Goal: Task Accomplishment & Management: Use online tool/utility

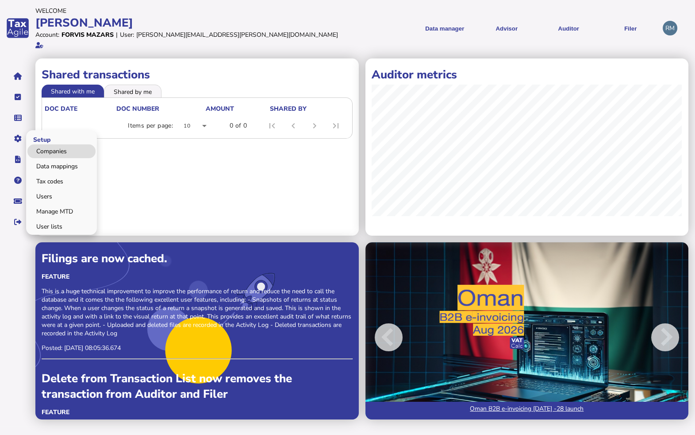
click at [43, 145] on link "Companies" at bounding box center [61, 151] width 68 height 14
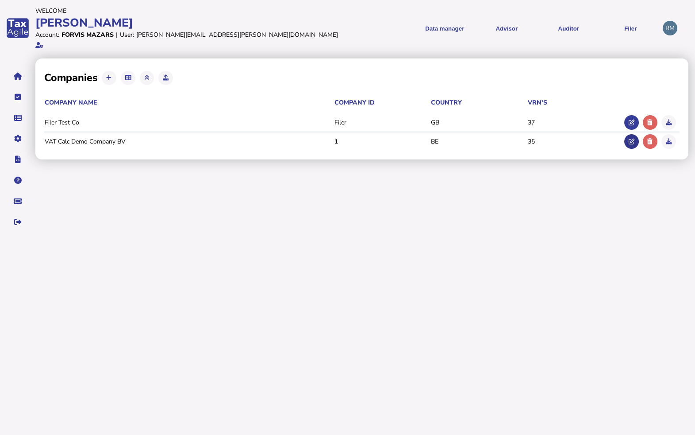
click at [623, 139] on icon at bounding box center [632, 142] width 6 height 6
type input "**********"
type input "*"
type input "**********"
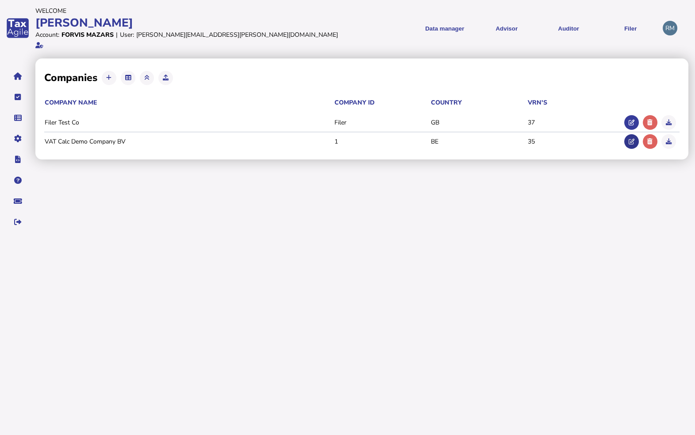
type input "****"
type input "*********"
select select "**"
select select "**********"
type input "**********"
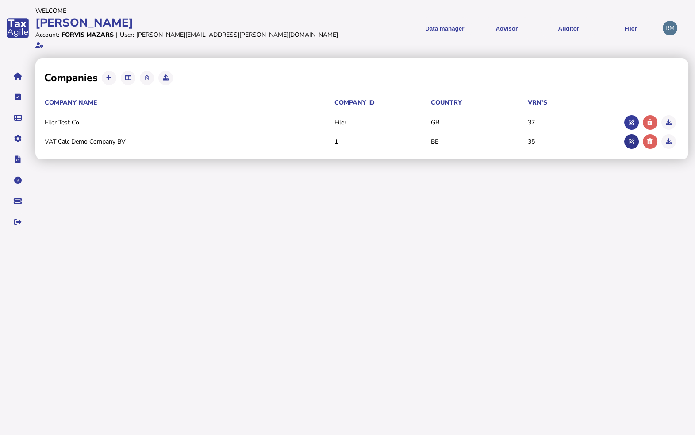
type input "**********"
type input "*"
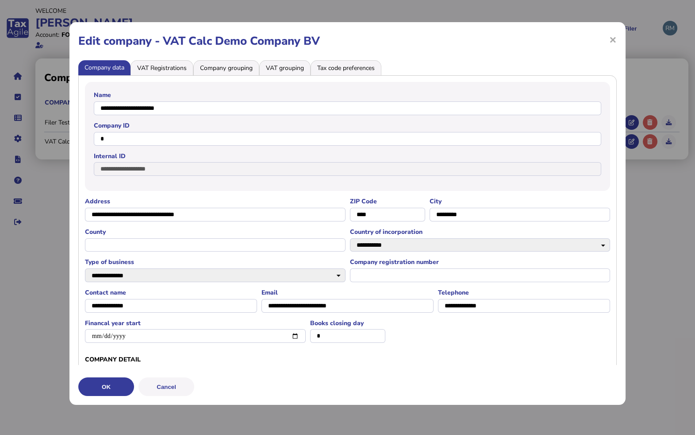
click at [183, 68] on li "VAT Registrations" at bounding box center [162, 67] width 63 height 15
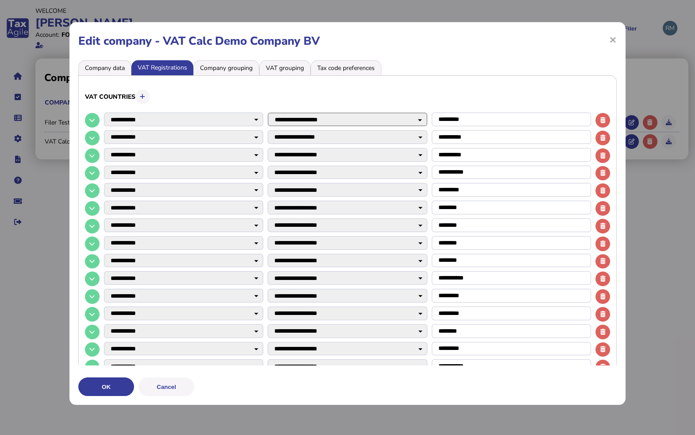
click at [283, 118] on select "**********" at bounding box center [347, 119] width 159 height 14
click at [238, 69] on li "Company grouping" at bounding box center [226, 67] width 66 height 15
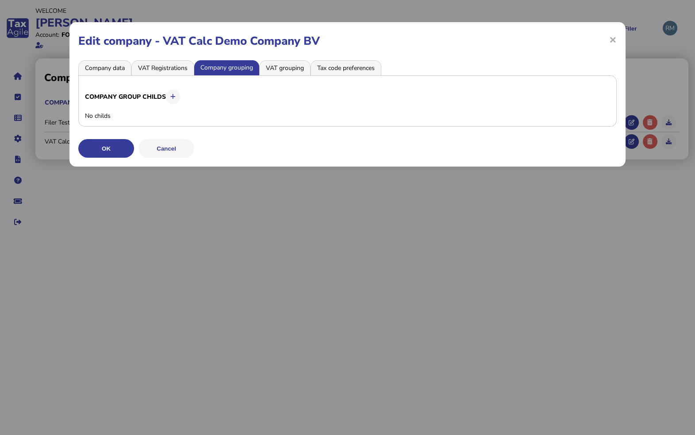
click at [279, 70] on li "VAT grouping" at bounding box center [284, 67] width 51 height 15
click at [332, 67] on li "Tax code preferences" at bounding box center [346, 67] width 71 height 15
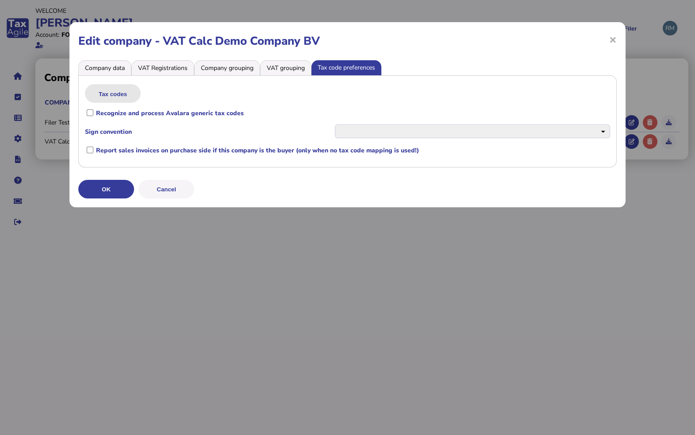
click at [131, 93] on button "Tax codes" at bounding box center [113, 93] width 56 height 19
select select "****"
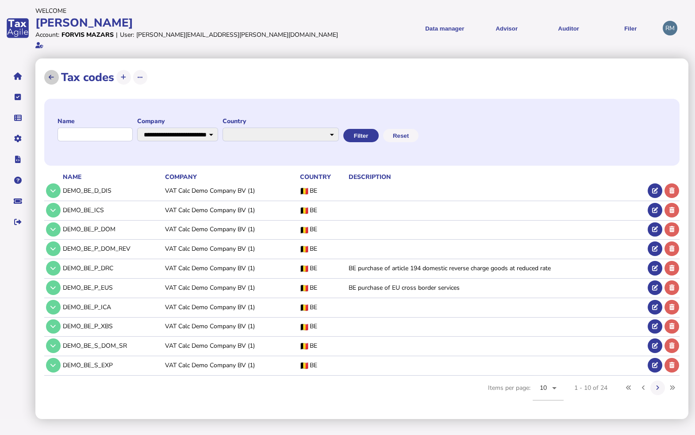
click at [52, 74] on icon at bounding box center [51, 77] width 5 height 6
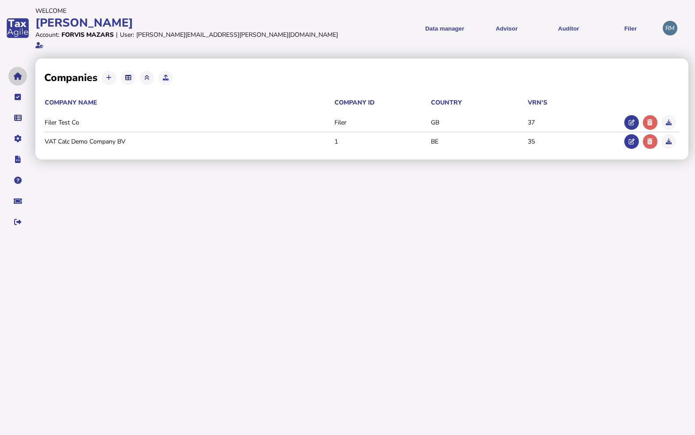
click at [19, 76] on icon "navigate application pages" at bounding box center [18, 76] width 8 height 0
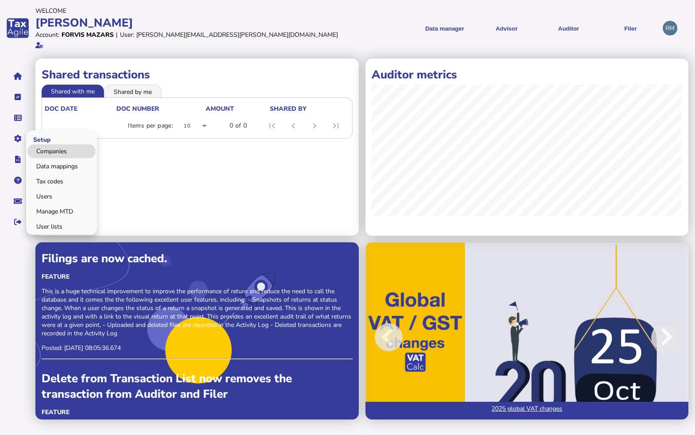
click at [43, 144] on link "Companies" at bounding box center [61, 151] width 68 height 14
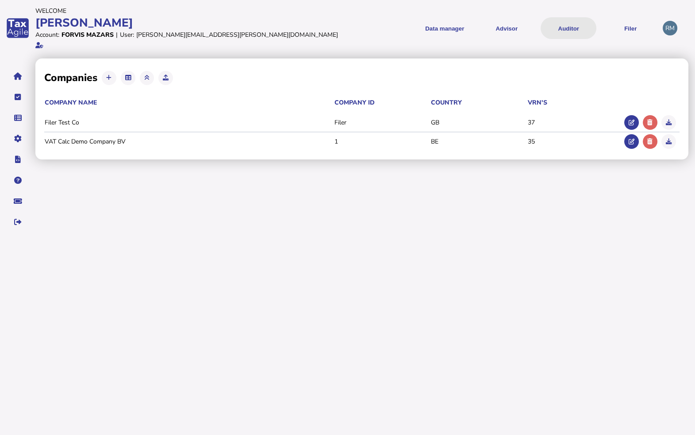
click at [571, 23] on button "Auditor" at bounding box center [569, 28] width 56 height 22
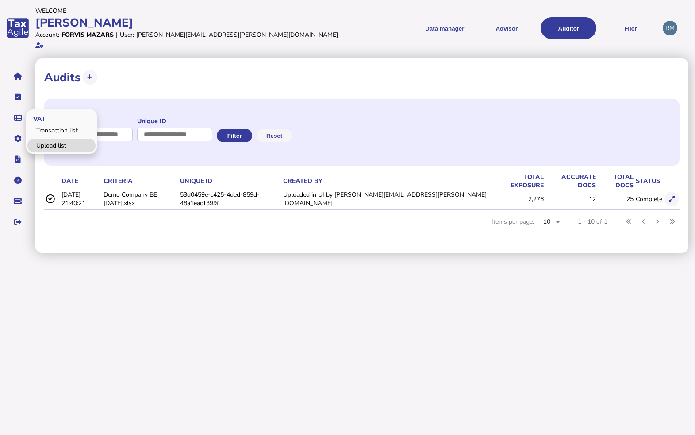
click at [60, 139] on link "Upload list" at bounding box center [61, 146] width 68 height 14
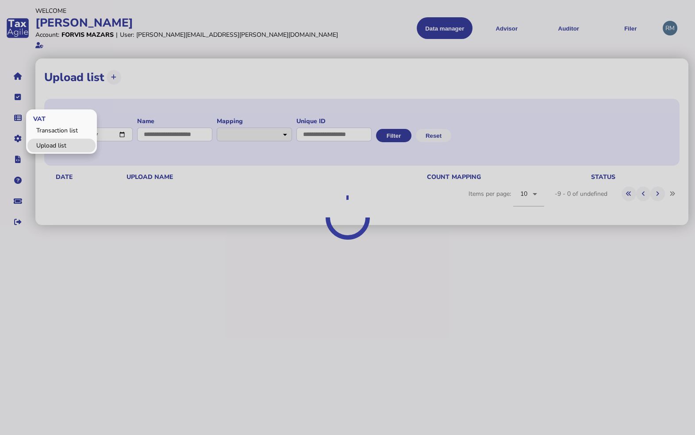
select select "**********"
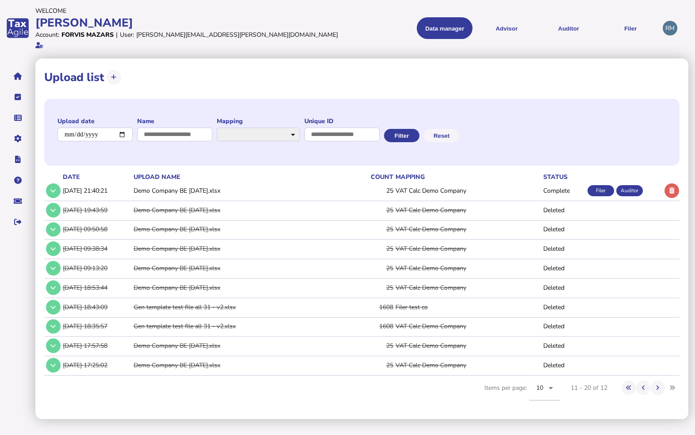
click at [143, 182] on td "Demo Company BE [DATE].xlsx" at bounding box center [238, 191] width 212 height 18
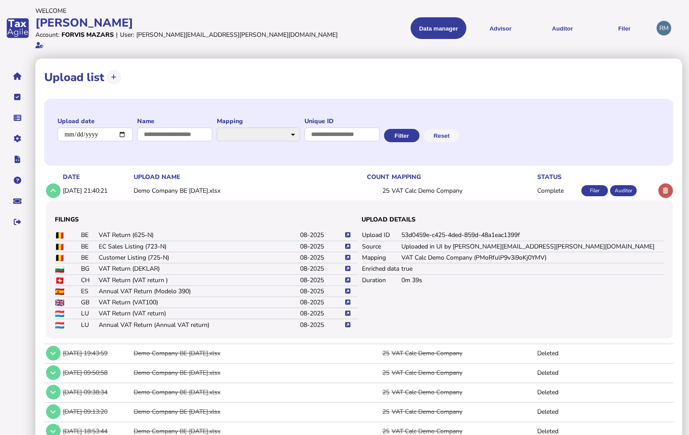
click at [623, 188] on icon at bounding box center [666, 191] width 5 height 6
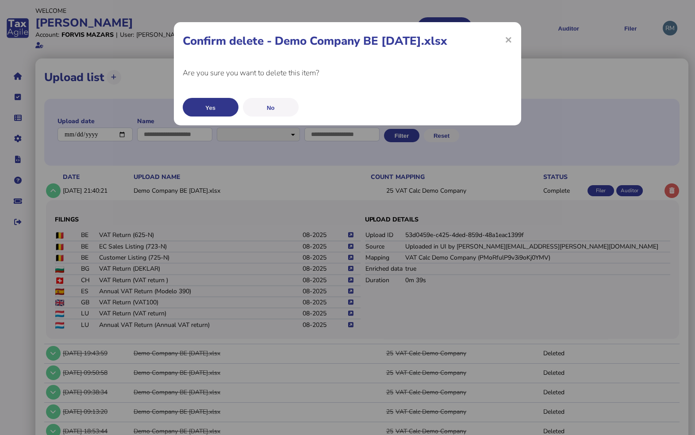
click at [212, 103] on button "Yes" at bounding box center [211, 107] width 56 height 19
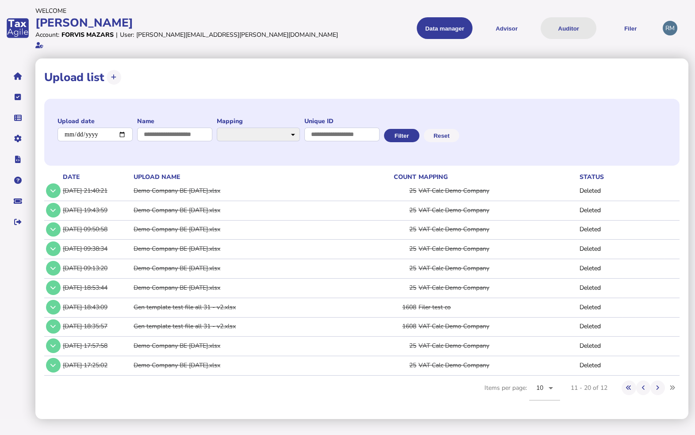
click at [558, 24] on button "Auditor" at bounding box center [569, 28] width 56 height 22
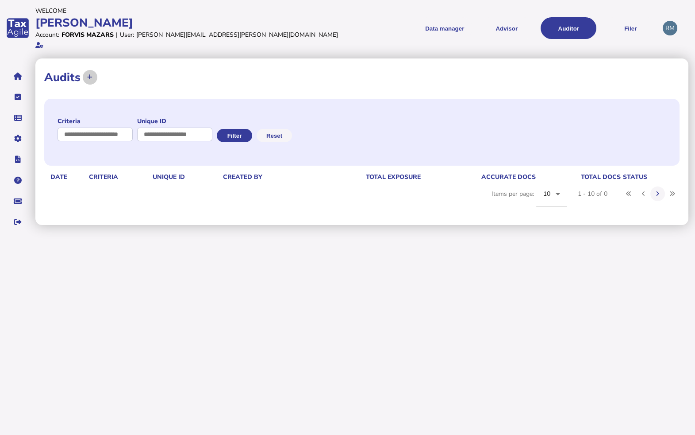
click at [91, 74] on icon at bounding box center [89, 77] width 5 height 6
select select "**********"
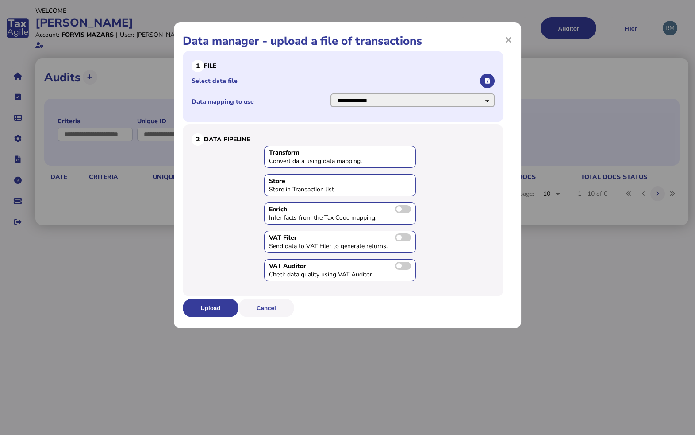
click at [391, 100] on select "**********" at bounding box center [413, 100] width 164 height 14
click at [331, 93] on select "**********" at bounding box center [413, 100] width 164 height 14
click at [489, 81] on icon "button" at bounding box center [488, 81] width 4 height 6
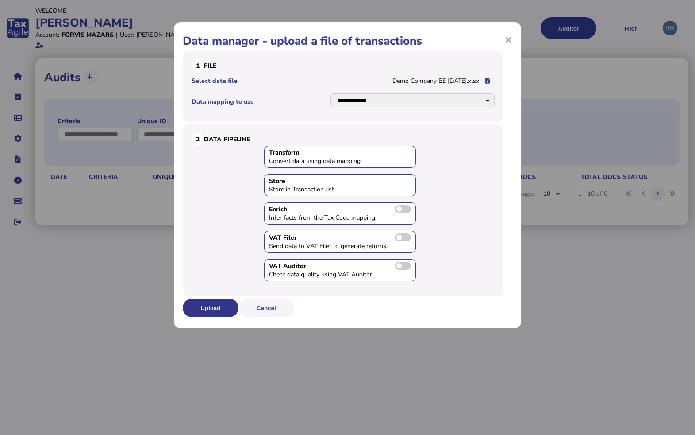
click at [219, 305] on button "Upload" at bounding box center [211, 307] width 56 height 19
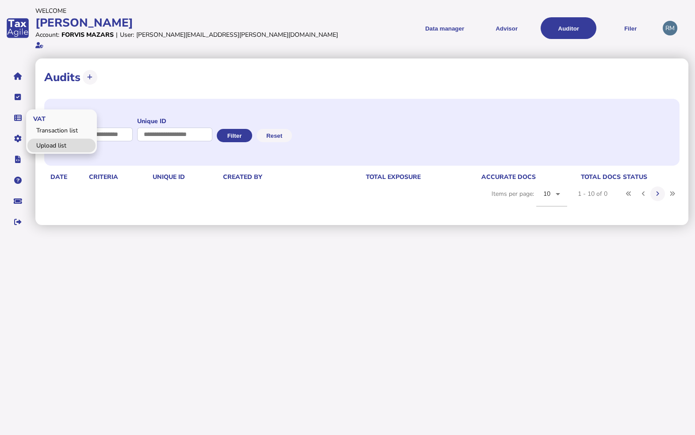
click at [43, 139] on link "Upload list" at bounding box center [61, 146] width 68 height 14
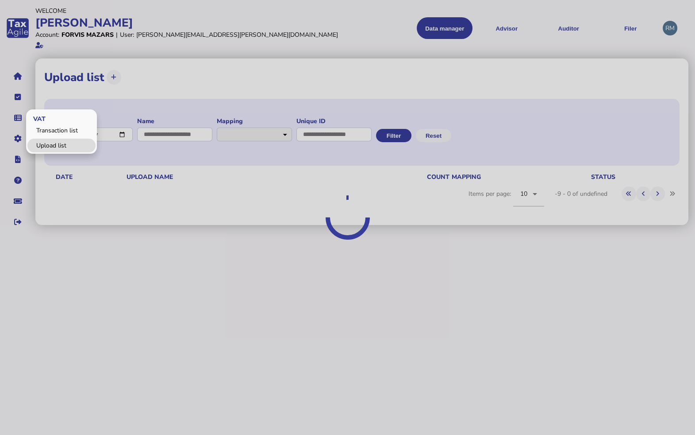
select select "**********"
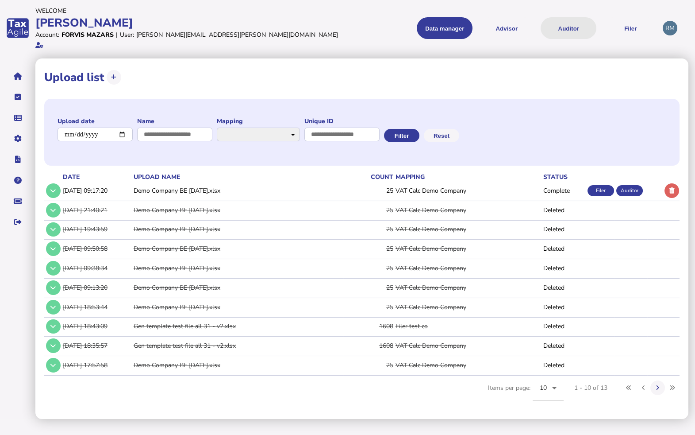
click at [574, 28] on button "Auditor" at bounding box center [569, 28] width 56 height 22
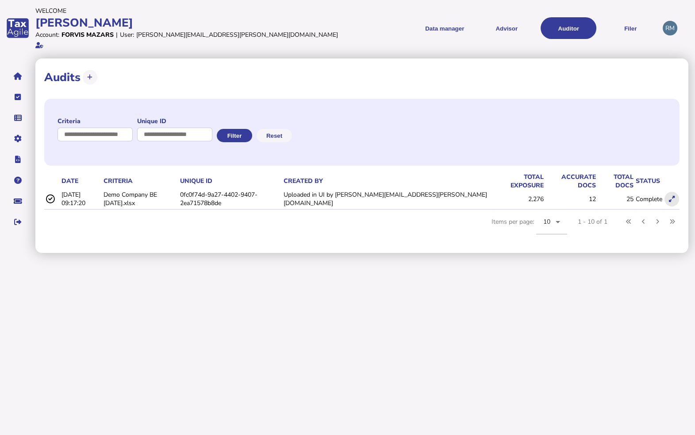
click at [623, 196] on icon at bounding box center [672, 199] width 6 height 6
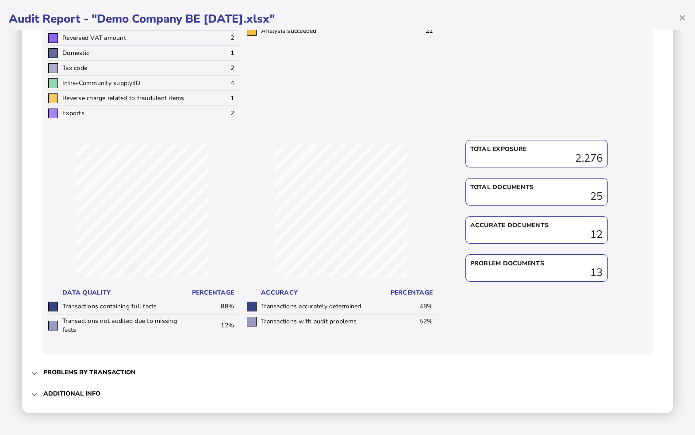
scroll to position [314, 0]
click at [76, 365] on h3 "Problems by transaction" at bounding box center [89, 372] width 93 height 8
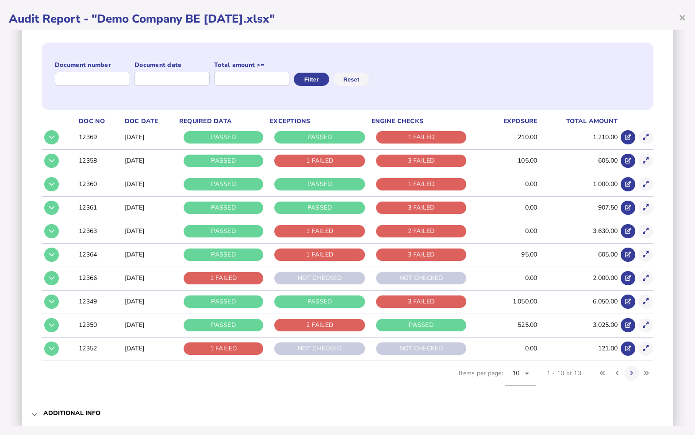
scroll to position [94, 0]
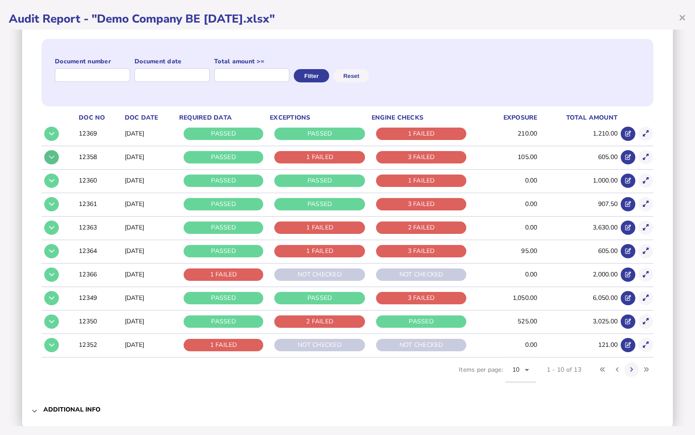
click at [52, 156] on icon at bounding box center [51, 157] width 5 height 6
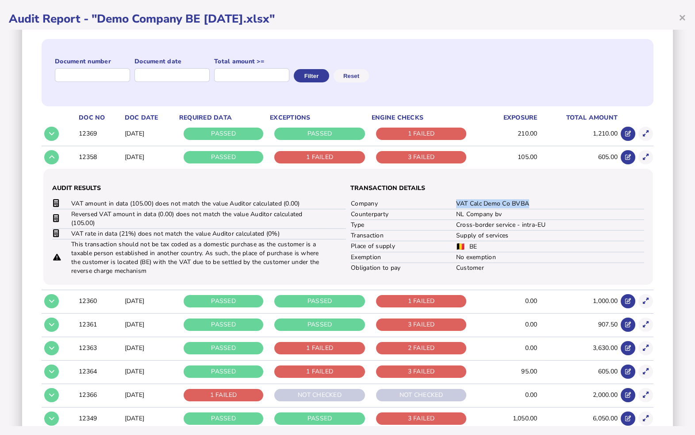
drag, startPoint x: 529, startPoint y: 204, endPoint x: 451, endPoint y: 200, distance: 78.9
click at [451, 200] on tr "Company VAT Calc Demo Co BVBA" at bounding box center [498, 204] width 294 height 10
drag, startPoint x: 503, startPoint y: 212, endPoint x: 451, endPoint y: 211, distance: 52.7
click at [451, 211] on tr "Counterparty NL Company bv" at bounding box center [498, 214] width 294 height 11
drag, startPoint x: 157, startPoint y: 203, endPoint x: 130, endPoint y: 201, distance: 26.6
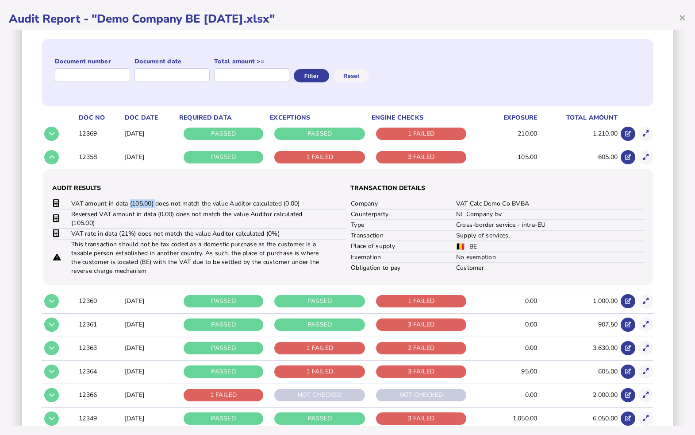
click at [130, 201] on td "VAT amount in data (105.00) does not match the value Auditor calculated (0.00)" at bounding box center [197, 204] width 252 height 10
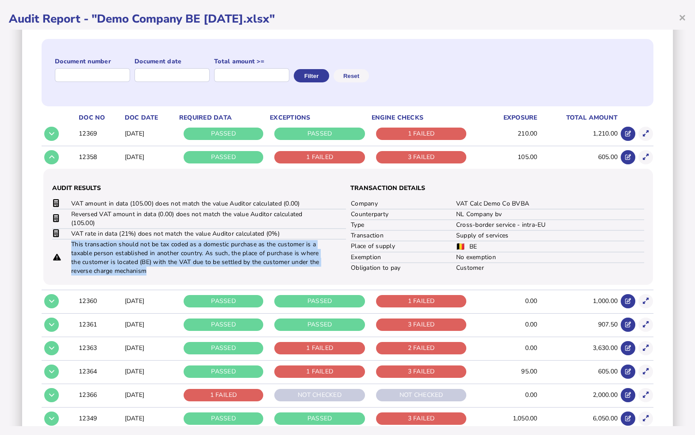
drag, startPoint x: 185, startPoint y: 272, endPoint x: 71, endPoint y: 241, distance: 118.7
click at [71, 241] on td "This transaction should not be tax coded as a domestic purchase as the customer…" at bounding box center [197, 257] width 252 height 37
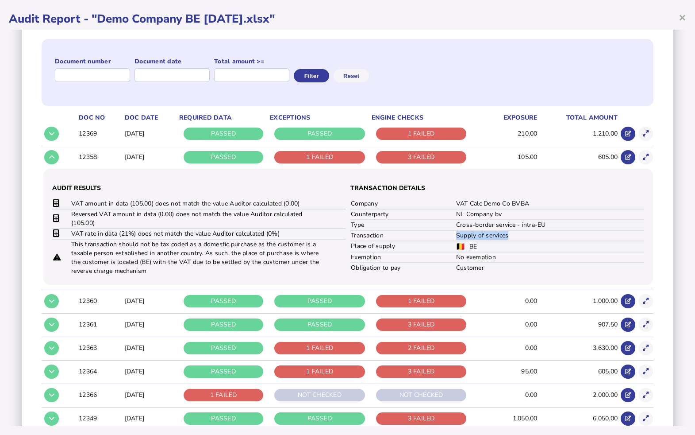
drag, startPoint x: 513, startPoint y: 235, endPoint x: 450, endPoint y: 233, distance: 62.4
click at [450, 233] on tr "Transaction Supply of services" at bounding box center [498, 235] width 294 height 11
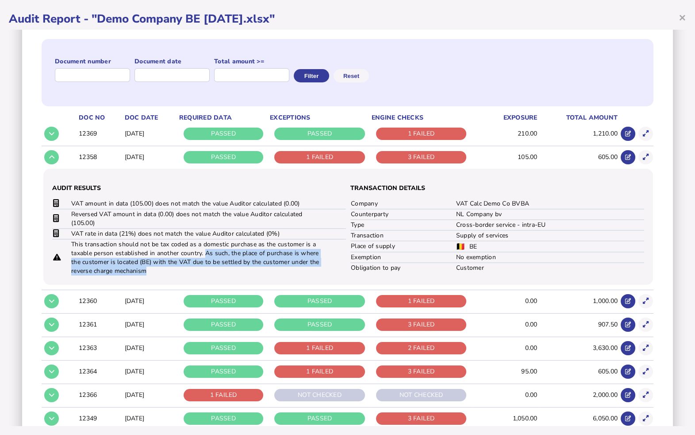
drag, startPoint x: 207, startPoint y: 250, endPoint x: 217, endPoint y: 272, distance: 24.2
click at [217, 272] on td "This transaction should not be tax coded as a domestic purchase as the customer…" at bounding box center [197, 257] width 252 height 37
click at [47, 157] on button at bounding box center [51, 157] width 15 height 15
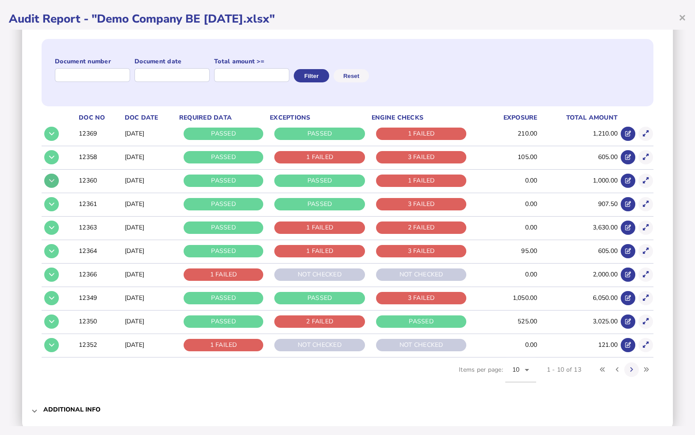
click at [54, 177] on button at bounding box center [51, 181] width 15 height 15
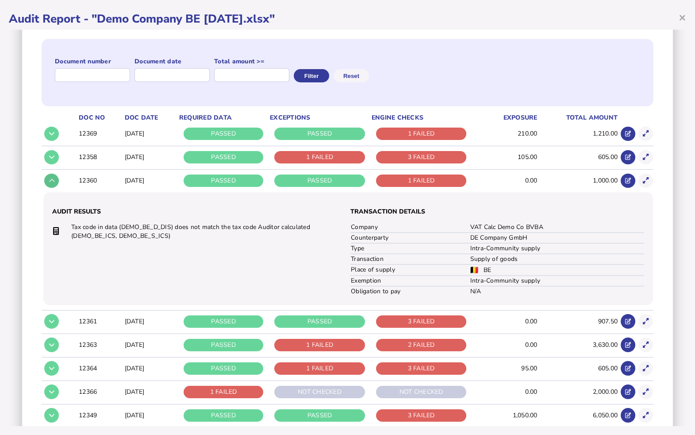
click at [54, 177] on button at bounding box center [51, 181] width 15 height 15
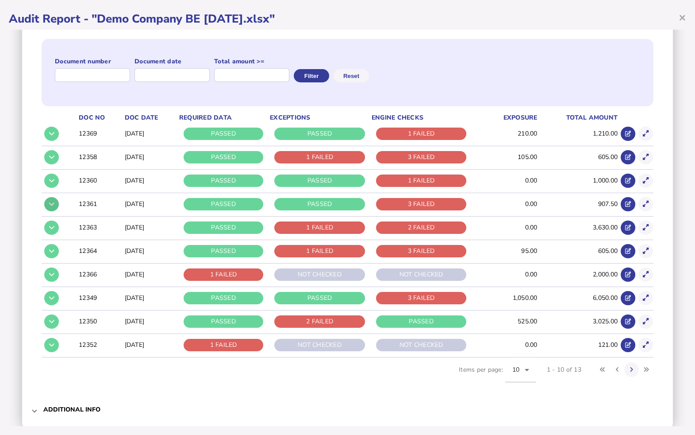
click at [52, 202] on icon at bounding box center [51, 204] width 5 height 6
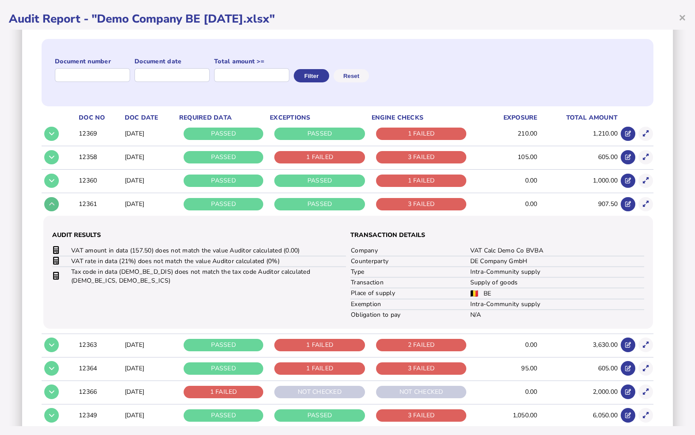
click at [52, 202] on icon at bounding box center [51, 204] width 5 height 6
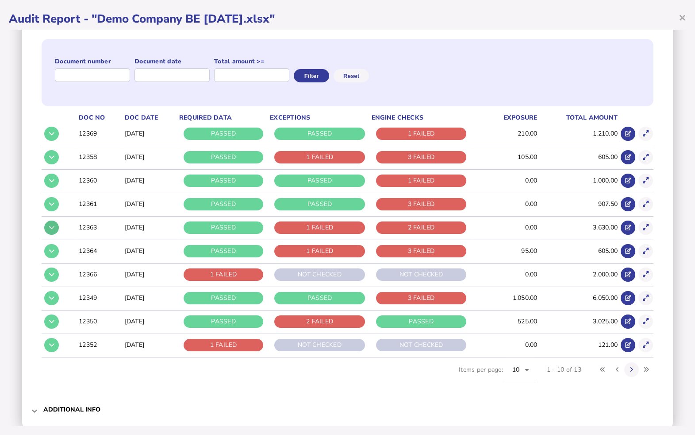
click at [52, 224] on icon at bounding box center [51, 227] width 5 height 6
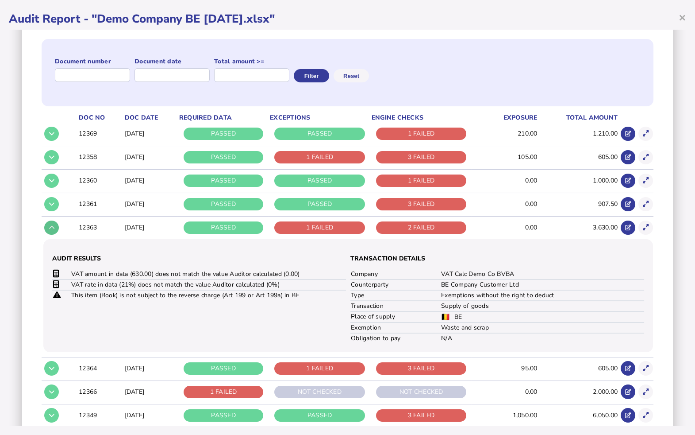
click at [52, 224] on icon at bounding box center [51, 227] width 5 height 6
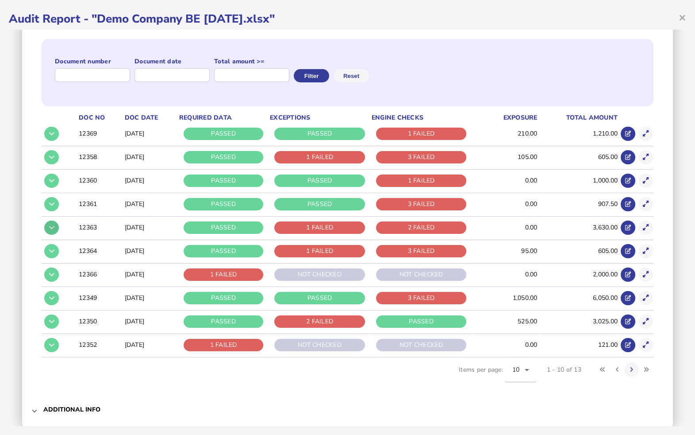
click at [52, 224] on icon at bounding box center [51, 227] width 5 height 6
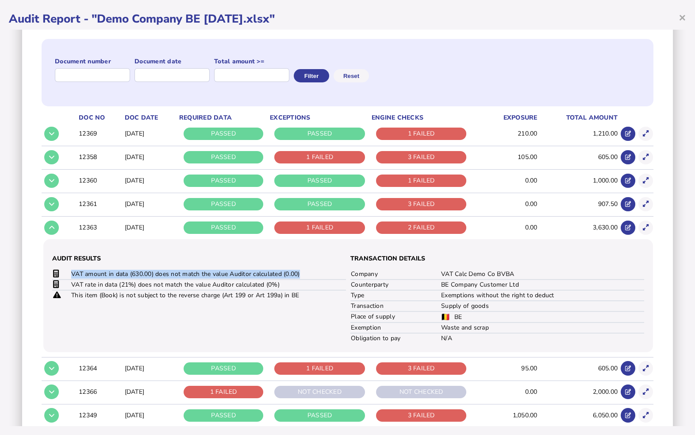
drag, startPoint x: 308, startPoint y: 271, endPoint x: 66, endPoint y: 270, distance: 241.3
click at [66, 270] on tr "VAT amount in data (630.00) does not match the value Auditor calculated (0.00)" at bounding box center [199, 274] width 294 height 10
drag, startPoint x: 304, startPoint y: 295, endPoint x: 222, endPoint y: 293, distance: 82.4
click at [222, 293] on td "This item (Book) is not subject to the reverse charge (Art 199 or Art 199a) in …" at bounding box center [197, 295] width 252 height 10
drag, startPoint x: 497, startPoint y: 328, endPoint x: 436, endPoint y: 328, distance: 61.5
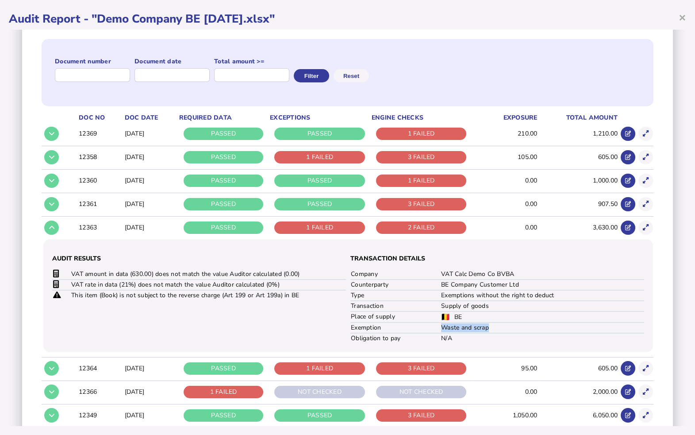
click at [436, 328] on tr "Exemption Waste and scrap" at bounding box center [498, 327] width 294 height 11
click at [58, 225] on button at bounding box center [51, 227] width 15 height 15
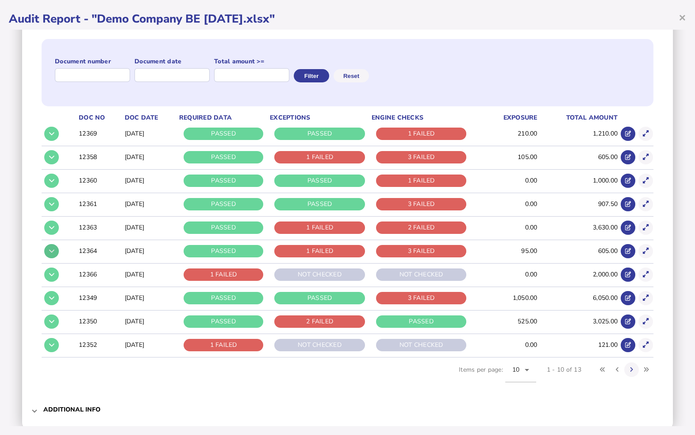
click at [51, 248] on icon at bounding box center [51, 251] width 5 height 6
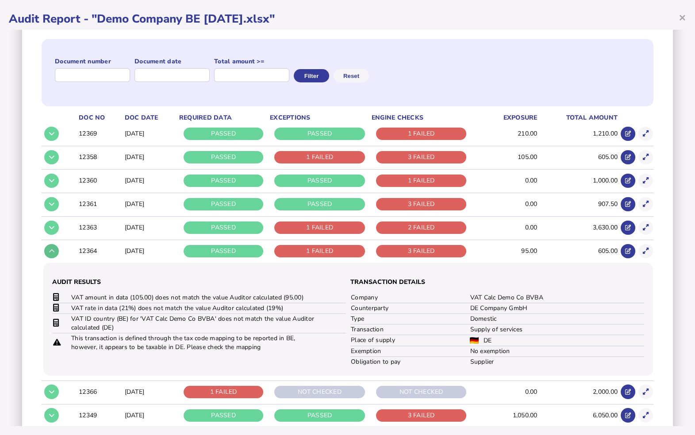
click at [51, 248] on icon at bounding box center [51, 251] width 5 height 6
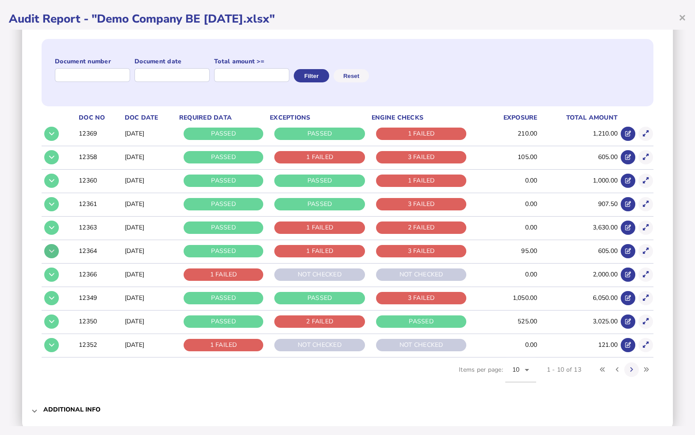
click at [51, 248] on icon at bounding box center [51, 251] width 5 height 6
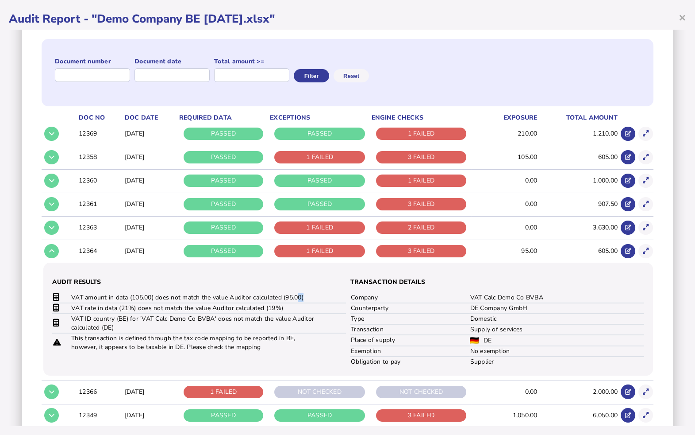
drag, startPoint x: 313, startPoint y: 295, endPoint x: 301, endPoint y: 295, distance: 12.0
click at [301, 295] on td "VAT amount in data (105.00) does not match the value Auditor calculated (95.00)" at bounding box center [197, 298] width 252 height 10
click at [55, 249] on button at bounding box center [51, 251] width 15 height 15
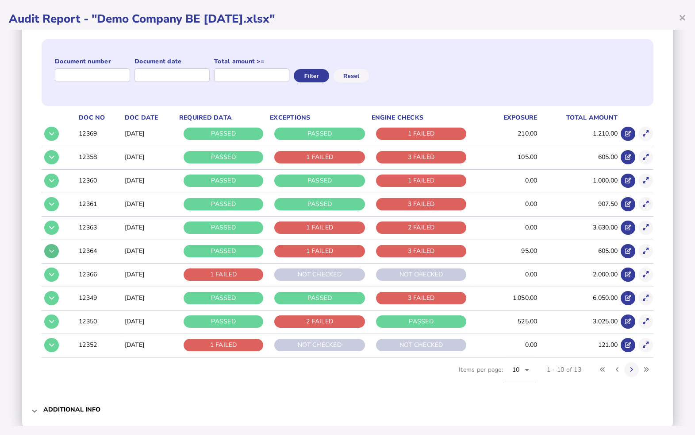
click at [55, 250] on button at bounding box center [51, 251] width 15 height 15
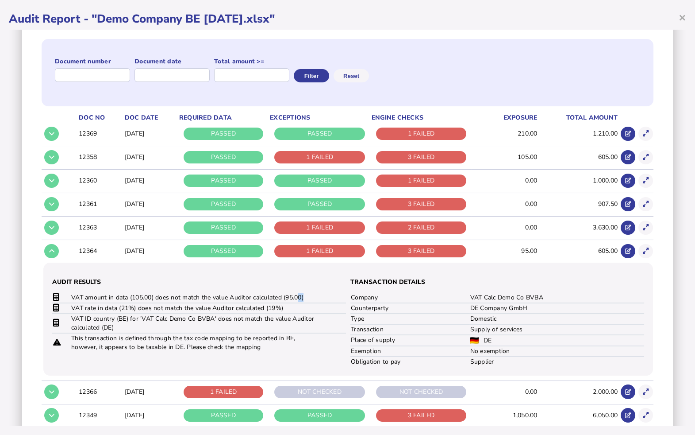
click at [315, 298] on td "VAT amount in data (105.00) does not match the value Auditor calculated (95.00)" at bounding box center [197, 298] width 252 height 10
drag, startPoint x: 315, startPoint y: 298, endPoint x: 70, endPoint y: 297, distance: 245.3
click at [70, 297] on tr "VAT amount in data (105.00) does not match the value Auditor calculated (95.00)" at bounding box center [199, 298] width 294 height 10
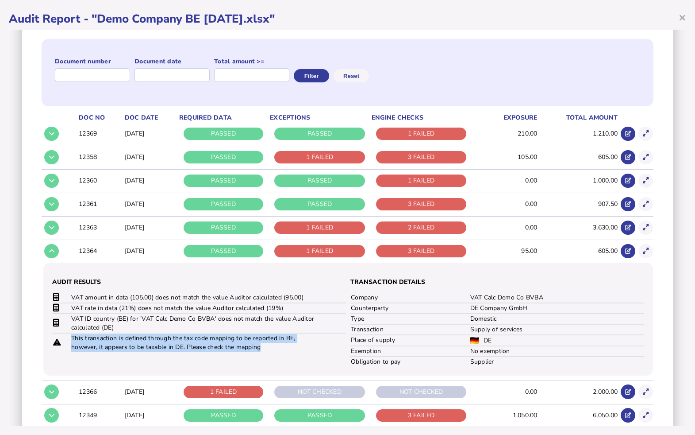
drag, startPoint x: 264, startPoint y: 349, endPoint x: 71, endPoint y: 339, distance: 192.8
click at [71, 339] on td "This transaction is defined through the tax code mapping to be reported in BE, …" at bounding box center [197, 342] width 252 height 19
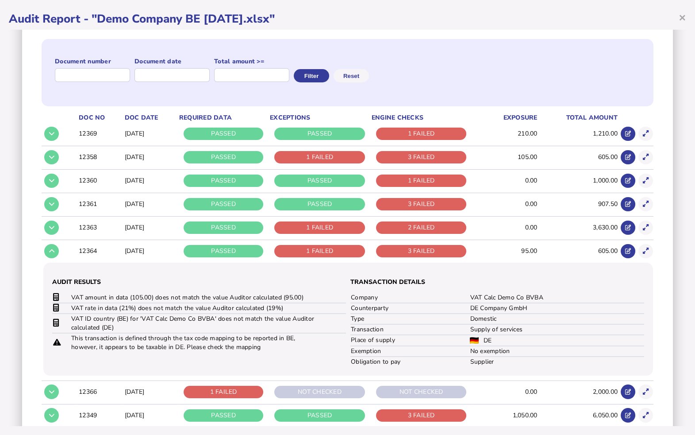
click at [479, 319] on td "Domestic" at bounding box center [557, 318] width 175 height 11
drag, startPoint x: 491, startPoint y: 338, endPoint x: 465, endPoint y: 336, distance: 26.2
click at [470, 336] on td "DE" at bounding box center [557, 340] width 175 height 11
click at [48, 249] on button at bounding box center [51, 251] width 15 height 15
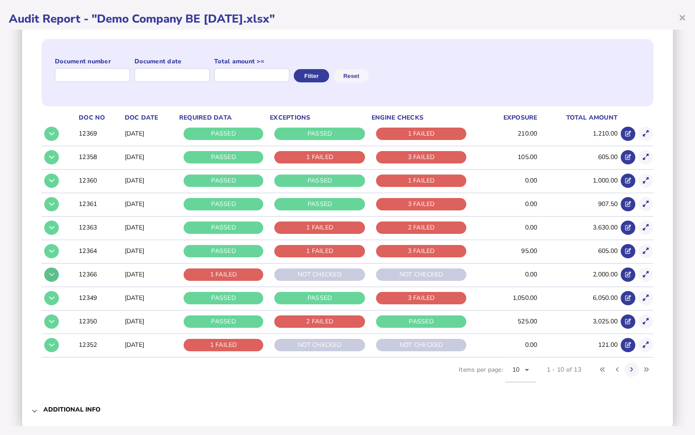
click at [55, 274] on button at bounding box center [51, 274] width 15 height 15
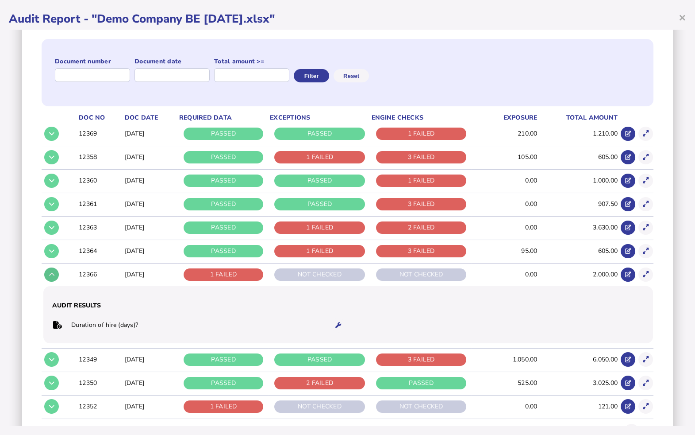
click at [55, 274] on button at bounding box center [51, 274] width 15 height 15
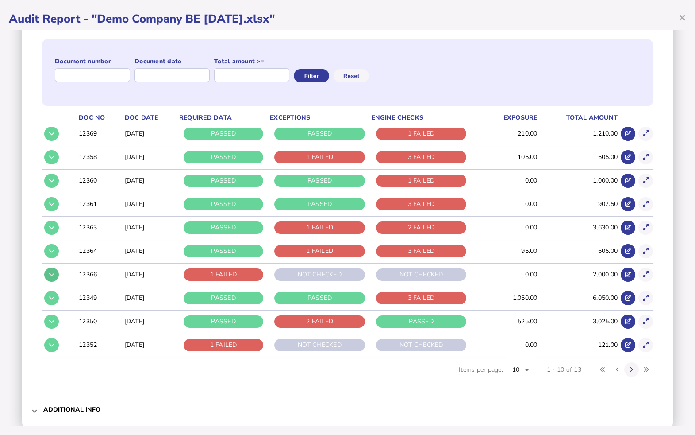
click at [54, 274] on icon at bounding box center [51, 274] width 5 height 6
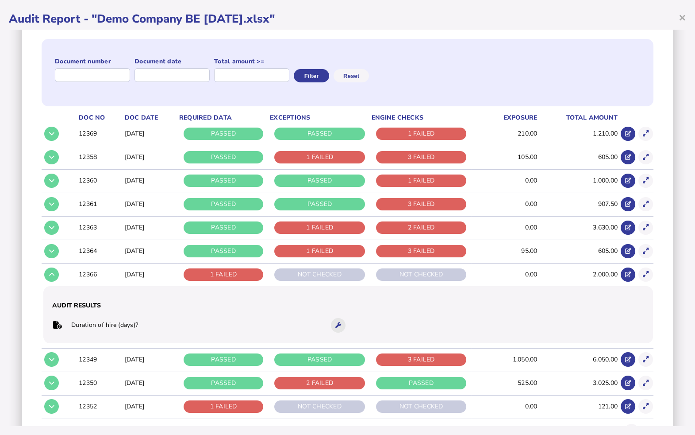
click at [337, 324] on icon at bounding box center [339, 325] width 6 height 6
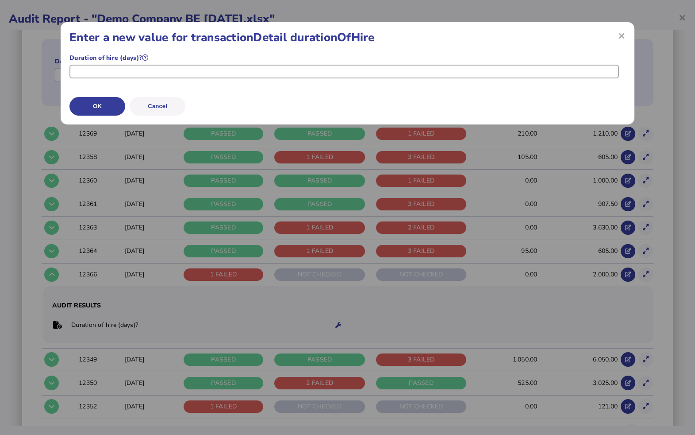
click at [112, 72] on input "number" at bounding box center [344, 72] width 549 height 14
click at [105, 102] on button "OK" at bounding box center [98, 106] width 56 height 19
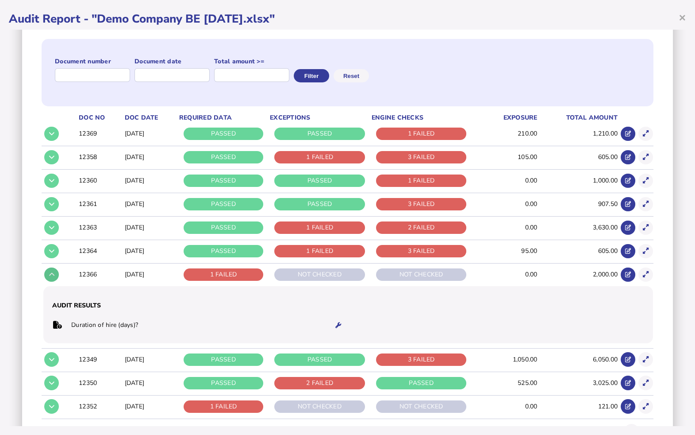
click at [50, 276] on icon at bounding box center [51, 274] width 5 height 6
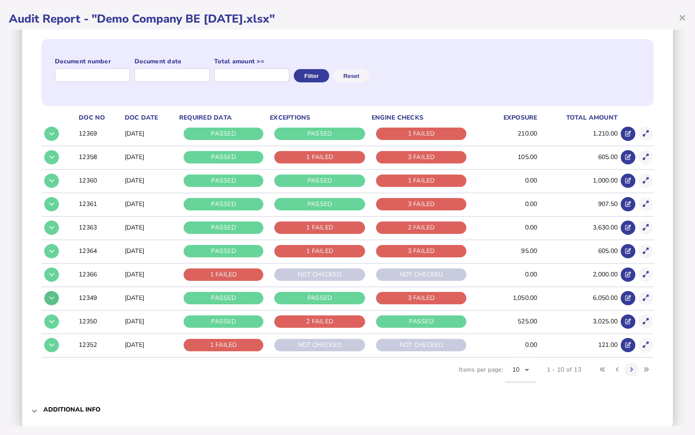
click at [51, 296] on icon at bounding box center [51, 298] width 5 height 6
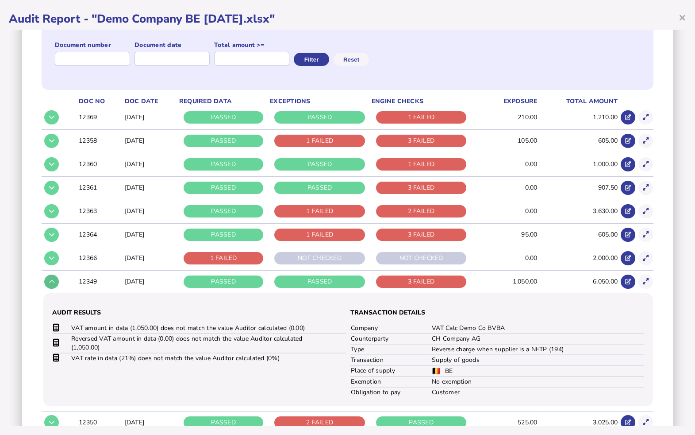
scroll to position [120, 0]
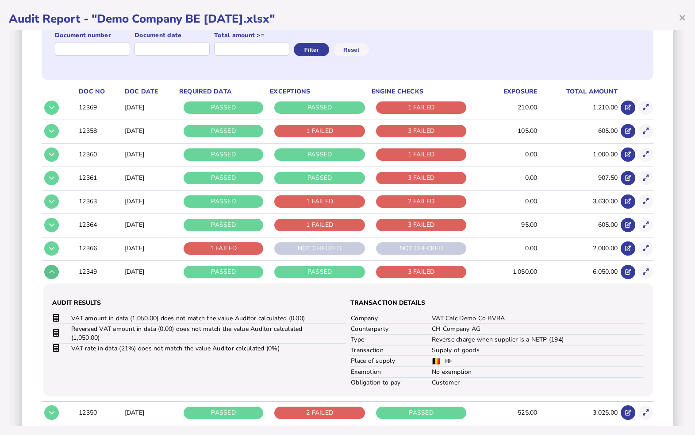
click at [54, 274] on button at bounding box center [51, 272] width 15 height 15
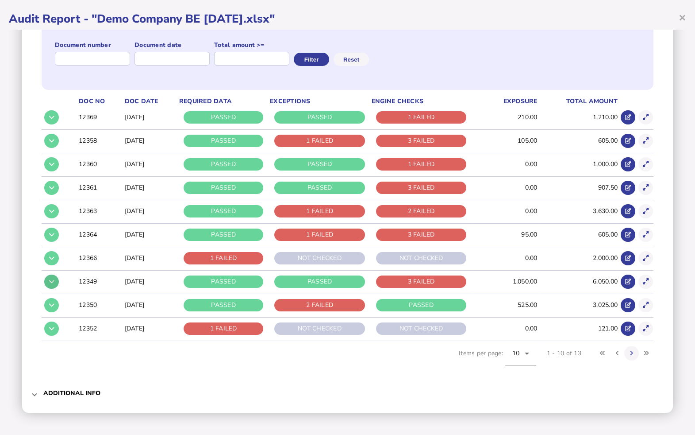
scroll to position [110, 0]
click at [53, 279] on icon at bounding box center [51, 282] width 5 height 6
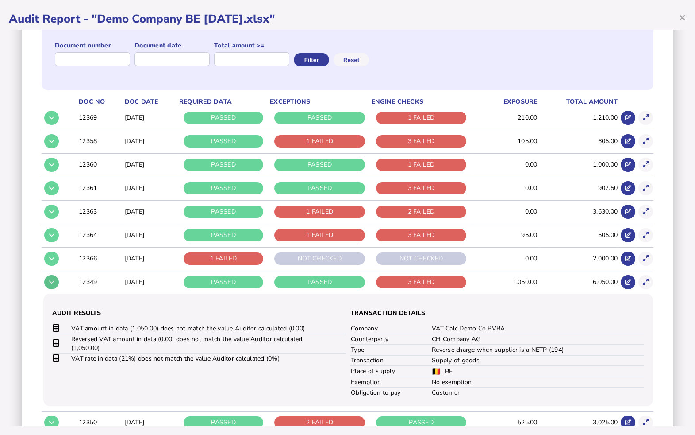
scroll to position [120, 0]
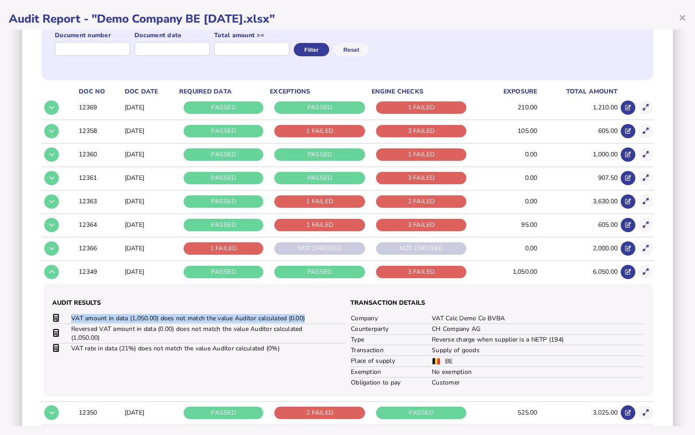
drag, startPoint x: 314, startPoint y: 317, endPoint x: 71, endPoint y: 316, distance: 243.0
click at [71, 316] on td "VAT amount in data (1,050.00) does not match the value Auditor calculated (0.00)" at bounding box center [197, 318] width 252 height 10
drag, startPoint x: 507, startPoint y: 317, endPoint x: 427, endPoint y: 317, distance: 80.6
click at [427, 317] on tr "Company VAT Calc Demo Co BVBA" at bounding box center [498, 318] width 294 height 10
drag, startPoint x: 483, startPoint y: 328, endPoint x: 423, endPoint y: 327, distance: 59.3
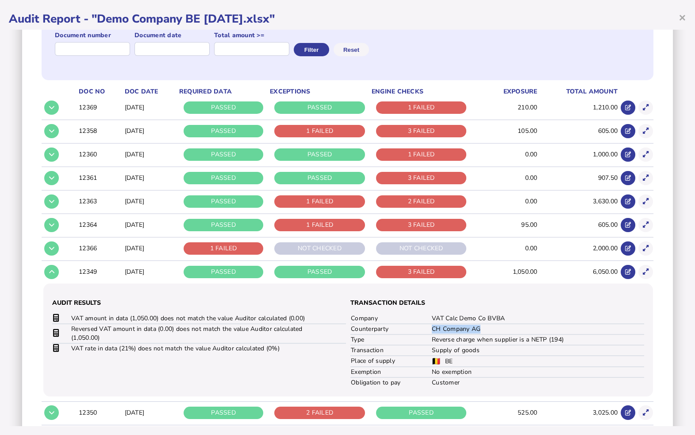
click at [423, 327] on tr "Counterparty CH Company AG" at bounding box center [498, 329] width 294 height 11
drag, startPoint x: 567, startPoint y: 338, endPoint x: 427, endPoint y: 335, distance: 140.4
click at [432, 335] on td "Reverse charge when supplier is a NETP (194)" at bounding box center [538, 339] width 213 height 11
drag, startPoint x: 288, startPoint y: 347, endPoint x: 63, endPoint y: 345, distance: 224.9
click at [63, 345] on tr "VAT rate in data (21%) does not match the value Auditor calculated (0%)" at bounding box center [199, 348] width 294 height 10
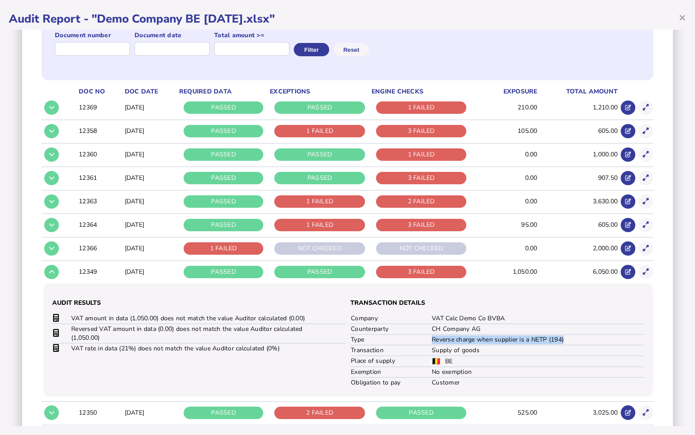
drag, startPoint x: 565, startPoint y: 339, endPoint x: 427, endPoint y: 339, distance: 138.1
click at [432, 339] on td "Reverse charge when supplier is a NETP (194)" at bounding box center [538, 339] width 213 height 11
click at [54, 271] on icon at bounding box center [51, 272] width 5 height 6
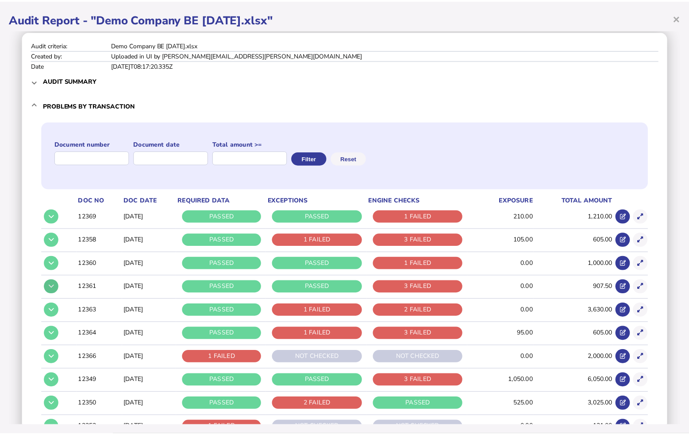
scroll to position [0, 0]
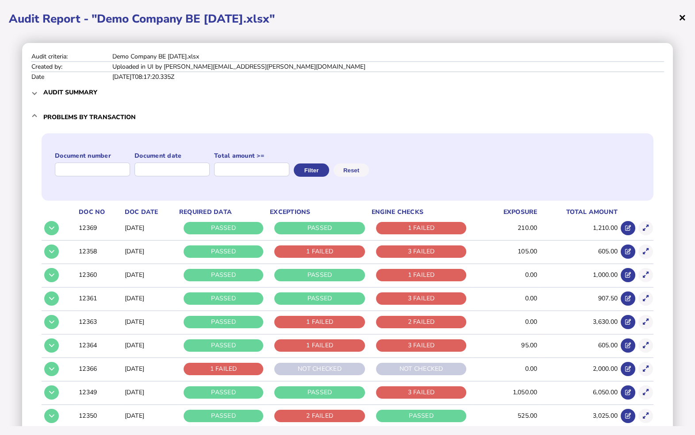
click at [623, 16] on span "×" at bounding box center [683, 17] width 8 height 17
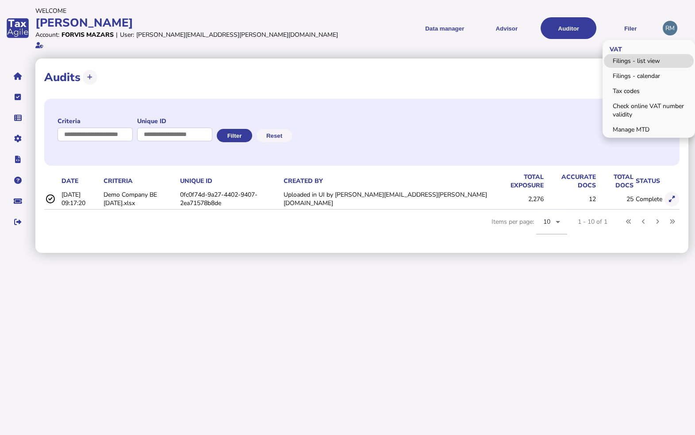
click at [623, 57] on link "Filings - list view" at bounding box center [649, 61] width 90 height 14
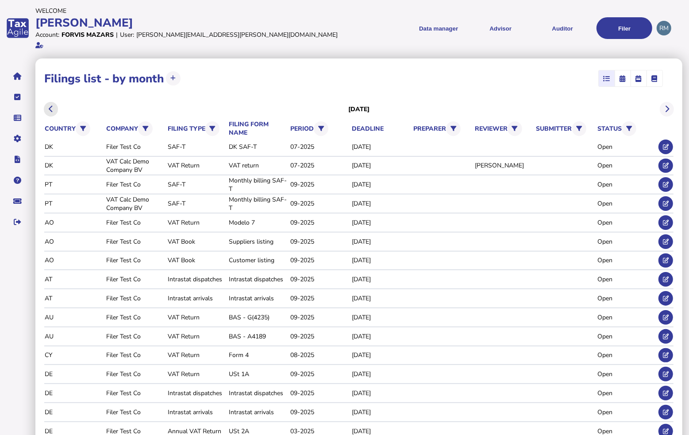
click at [52, 109] on icon at bounding box center [51, 109] width 4 height 0
click at [569, 23] on button "Auditor" at bounding box center [563, 28] width 56 height 22
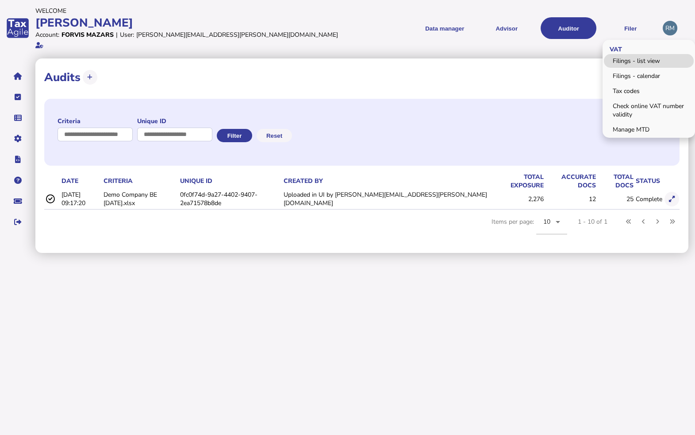
click at [618, 54] on link "Filings - list view" at bounding box center [649, 61] width 90 height 14
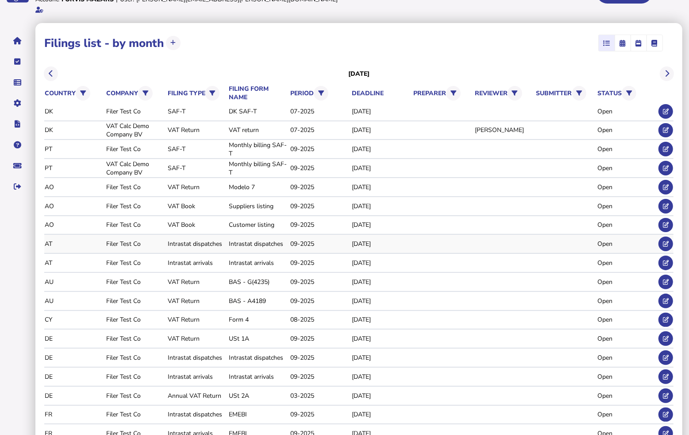
scroll to position [32, 0]
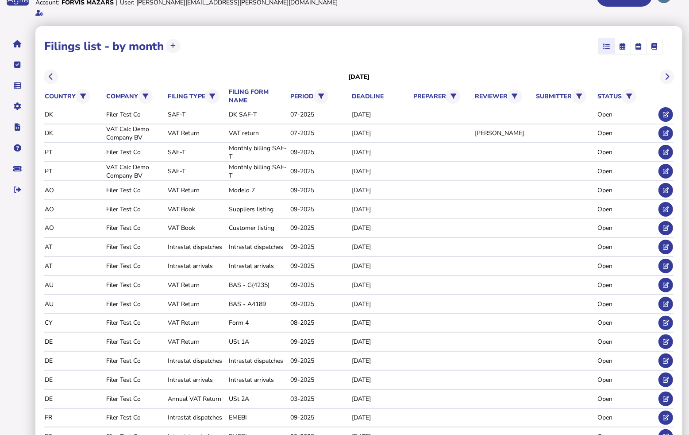
click at [623, 46] on icon "button" at bounding box center [639, 46] width 6 height 0
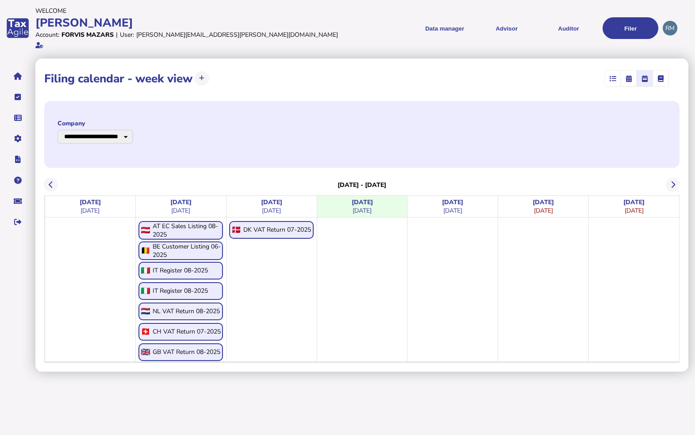
click at [623, 78] on icon "button" at bounding box center [629, 78] width 6 height 0
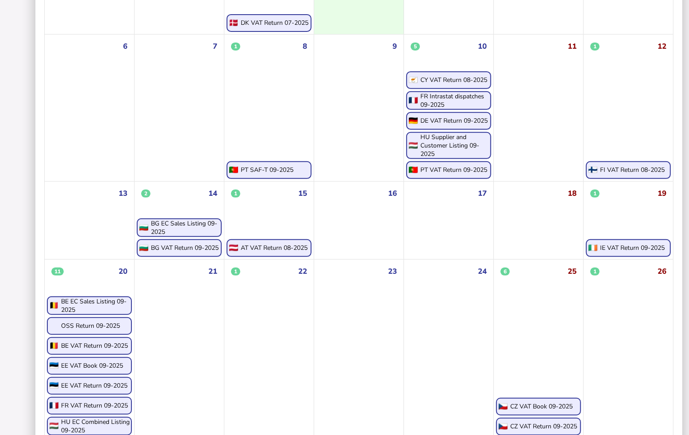
scroll to position [230, 0]
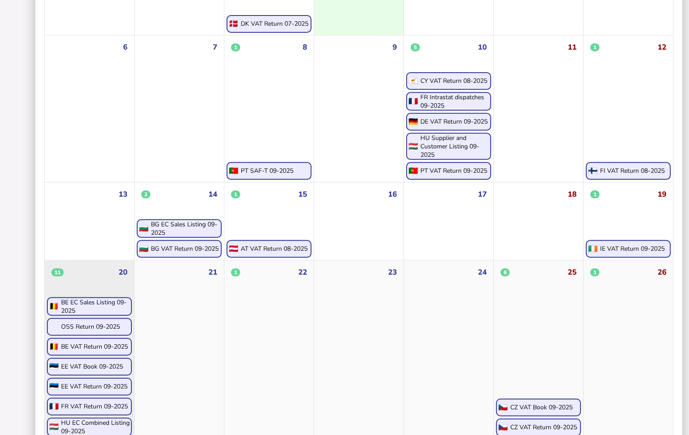
click at [78, 342] on div "BE VAT Return 09-2025" at bounding box center [94, 346] width 67 height 8
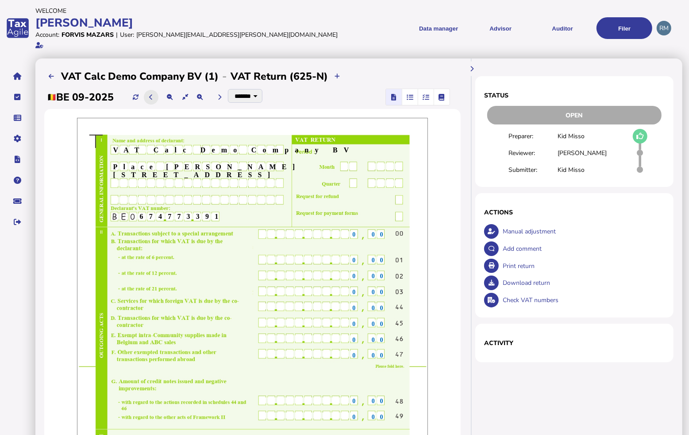
click at [156, 90] on button at bounding box center [151, 97] width 15 height 15
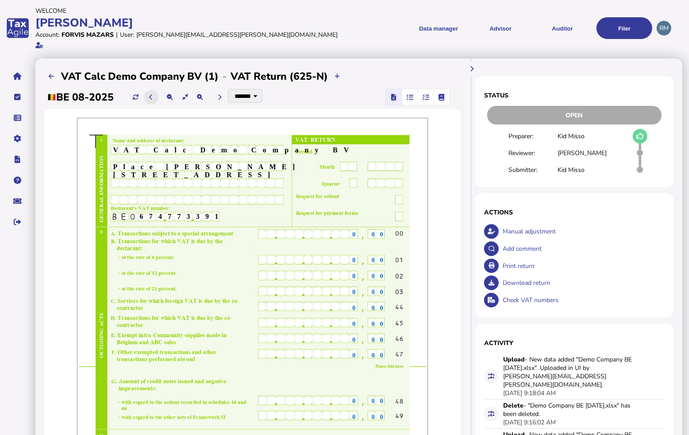
click at [156, 90] on button at bounding box center [151, 97] width 15 height 15
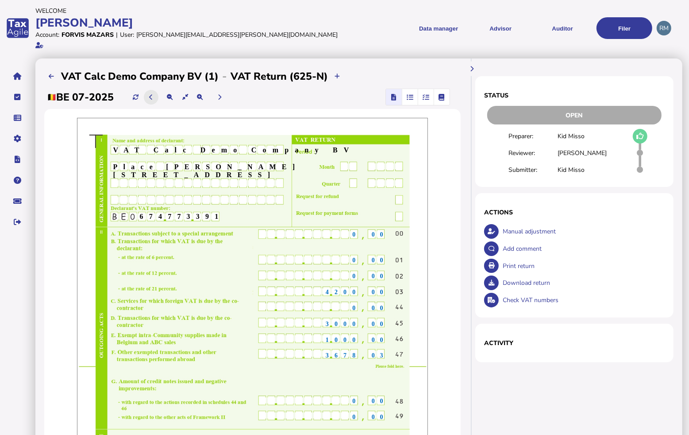
click at [156, 90] on button at bounding box center [151, 97] width 15 height 15
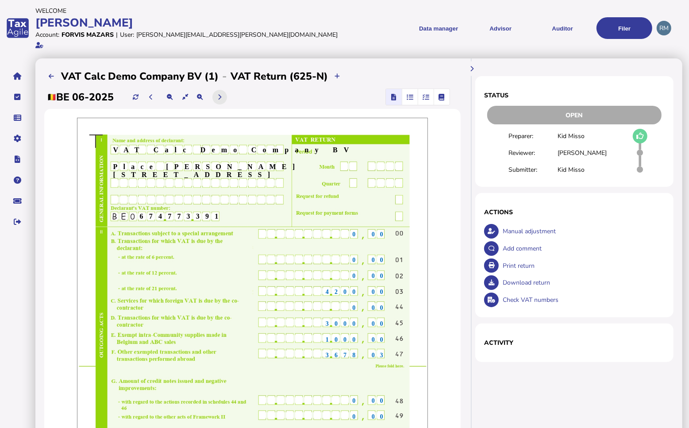
click at [221, 94] on icon at bounding box center [220, 97] width 4 height 6
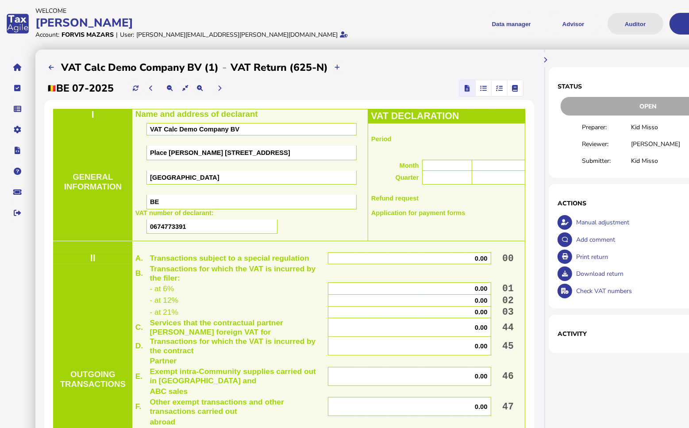
click at [617, 32] on button "Auditor" at bounding box center [636, 24] width 56 height 22
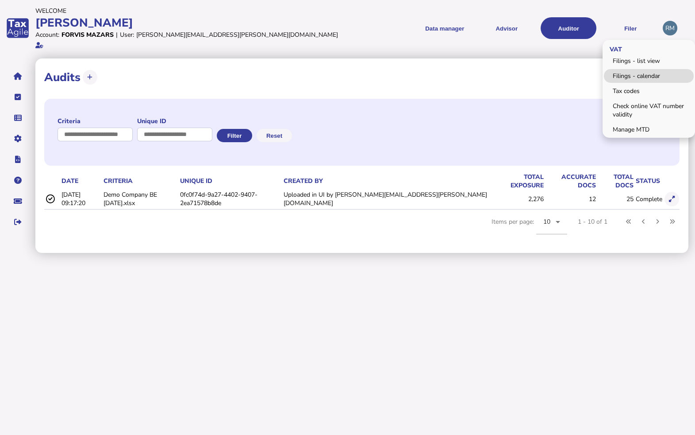
click at [623, 69] on link "Filings - calendar" at bounding box center [649, 76] width 90 height 14
select select "**********"
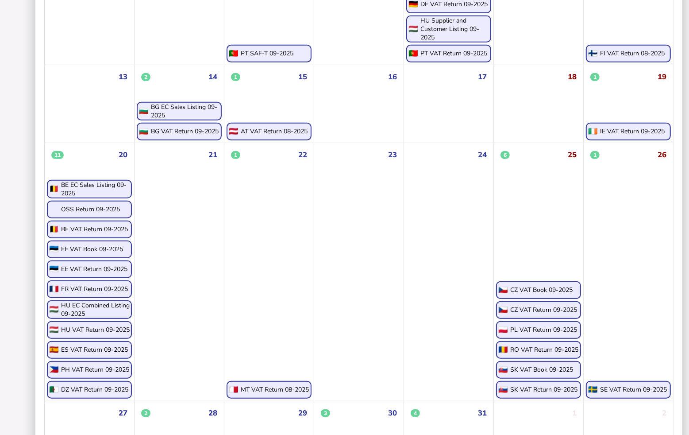
scroll to position [431, 0]
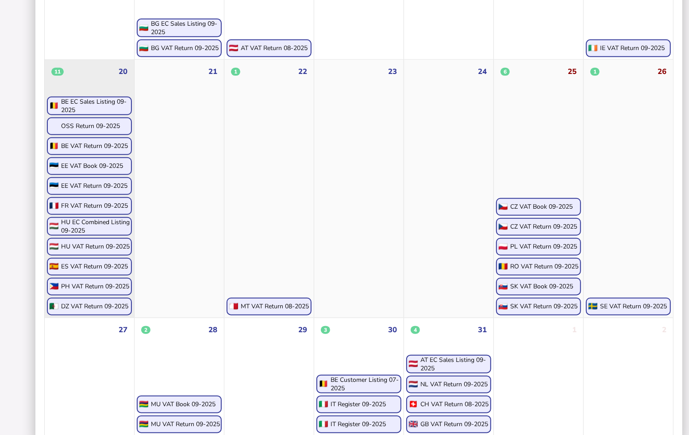
click at [114, 142] on div "BE VAT Return 09-2025" at bounding box center [94, 146] width 67 height 8
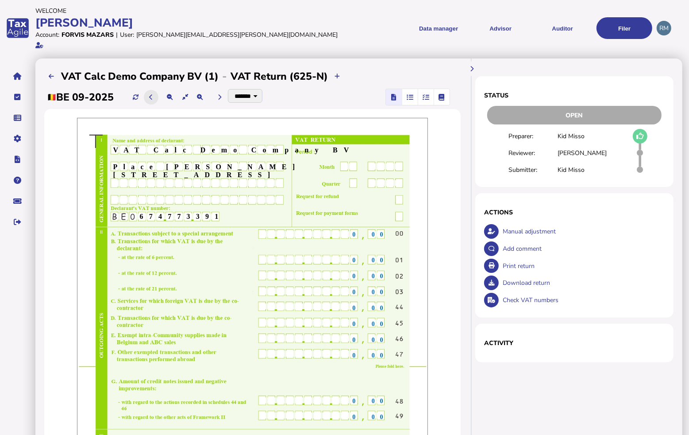
click at [153, 94] on icon at bounding box center [151, 97] width 4 height 6
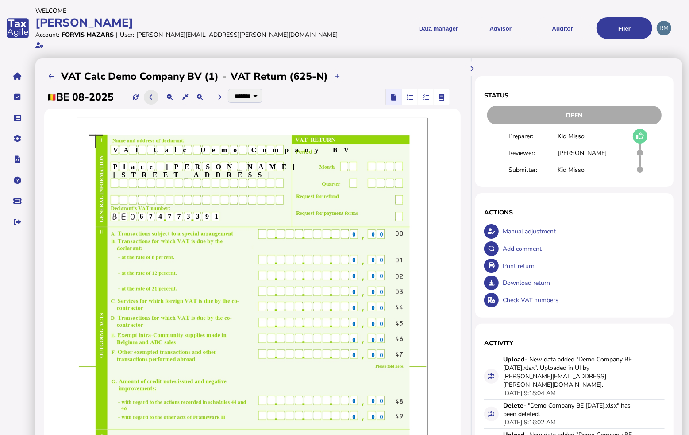
click at [153, 94] on icon at bounding box center [151, 97] width 4 height 6
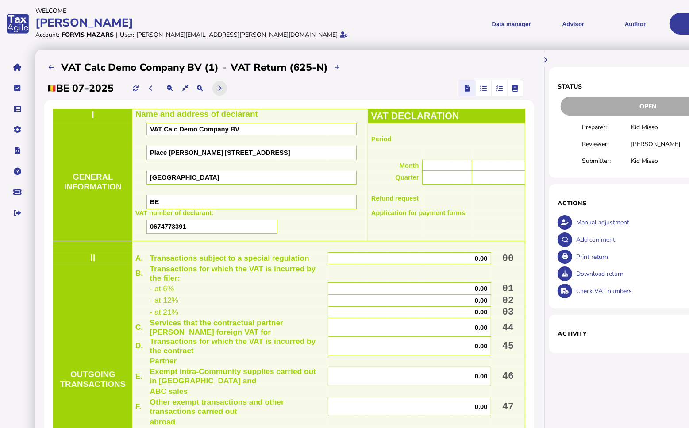
click at [224, 92] on button at bounding box center [219, 88] width 15 height 15
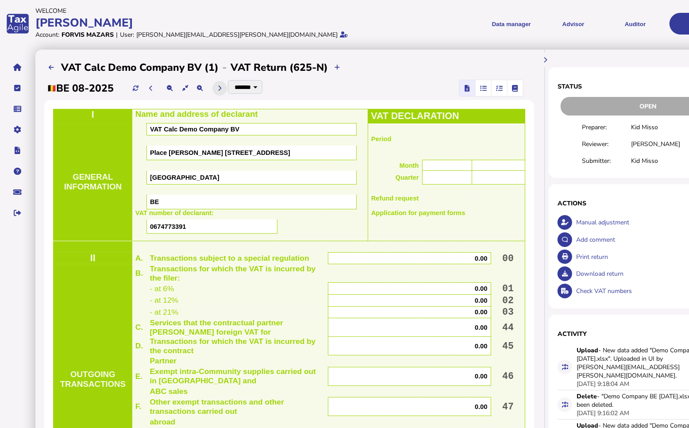
click at [224, 92] on button at bounding box center [219, 88] width 15 height 15
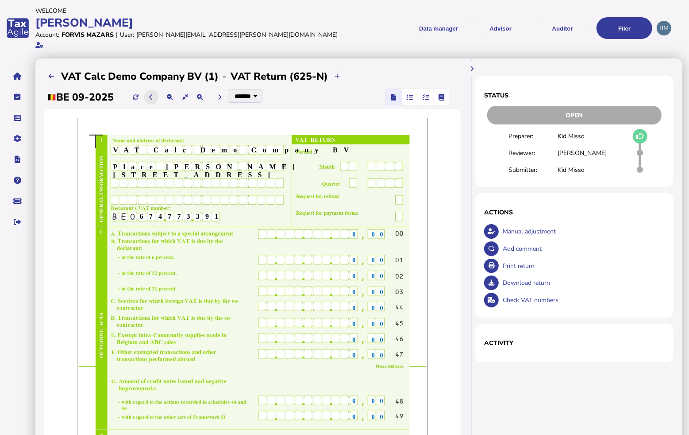
click at [153, 94] on icon at bounding box center [151, 97] width 4 height 6
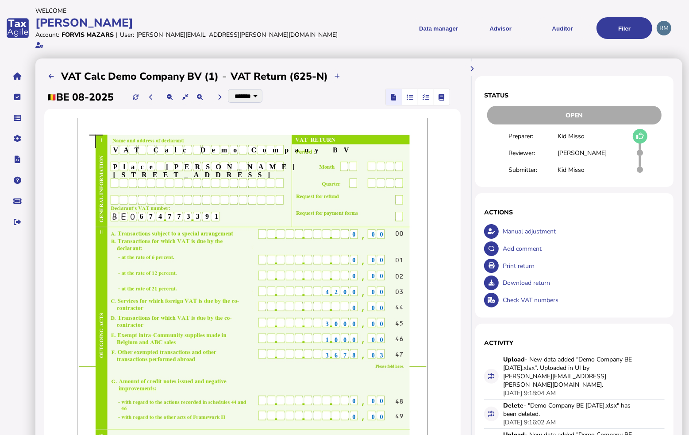
click at [336, 289] on span "4200" at bounding box center [344, 292] width 36 height 7
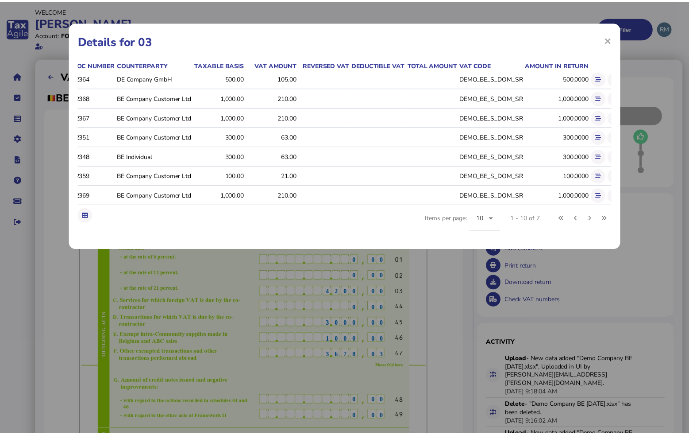
scroll to position [0, 129]
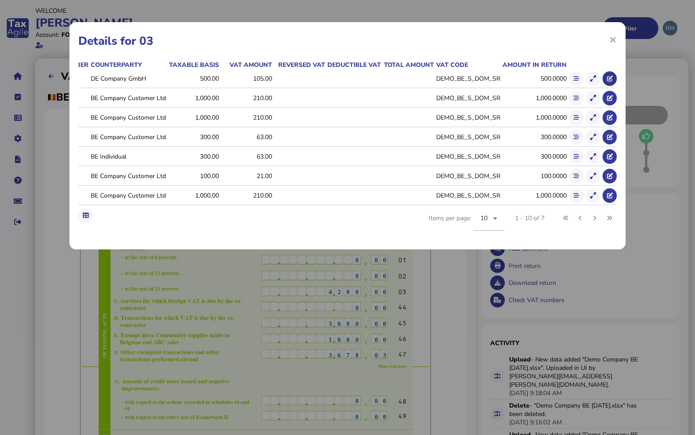
click at [607, 81] on icon at bounding box center [610, 79] width 6 height 6
click at [612, 39] on span "×" at bounding box center [614, 39] width 8 height 17
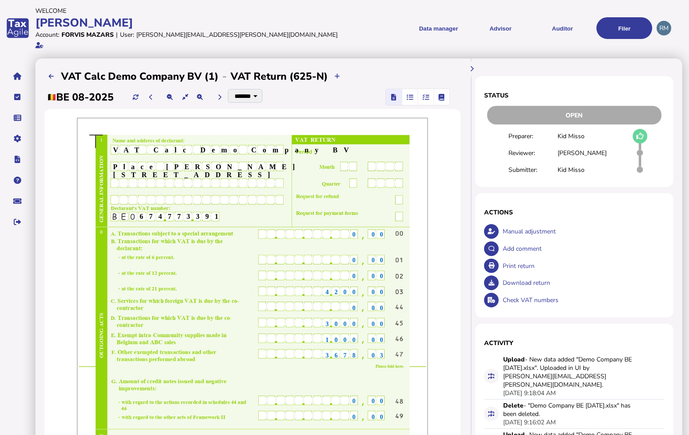
click at [533, 225] on div "Manual adjustment" at bounding box center [583, 231] width 164 height 17
select select "**********"
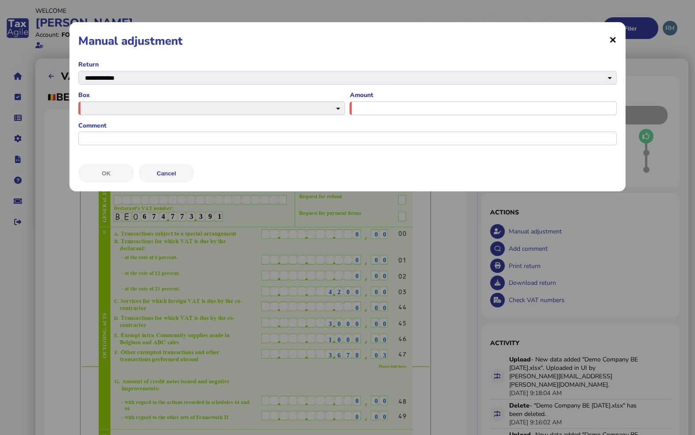
click at [616, 39] on span "×" at bounding box center [614, 39] width 8 height 17
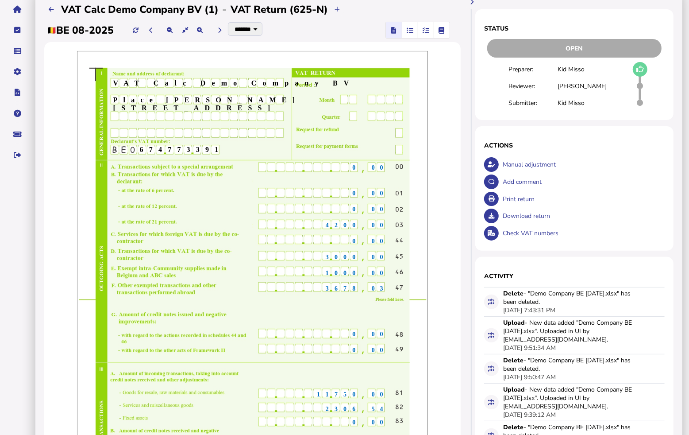
scroll to position [194, 0]
click at [550, 175] on div "Add comment" at bounding box center [583, 181] width 164 height 17
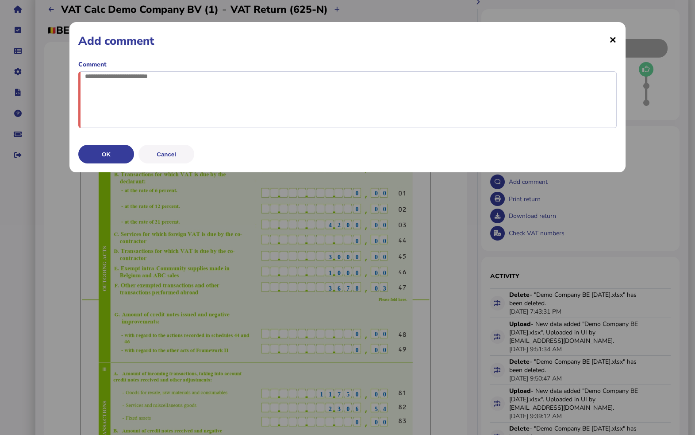
click at [612, 40] on span "×" at bounding box center [614, 39] width 8 height 17
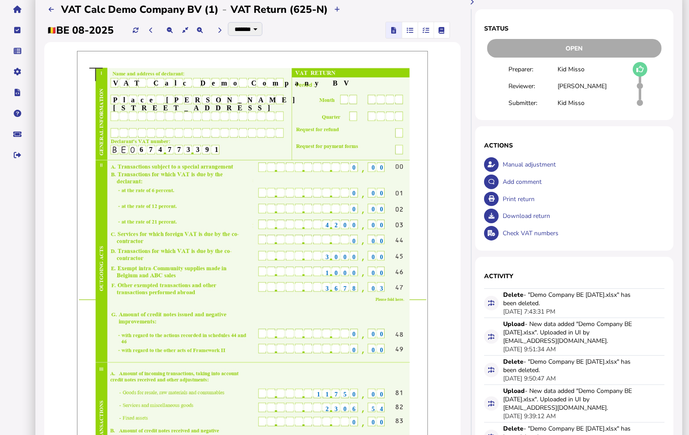
click at [548, 225] on div "Check VAT numbers" at bounding box center [583, 232] width 164 height 17
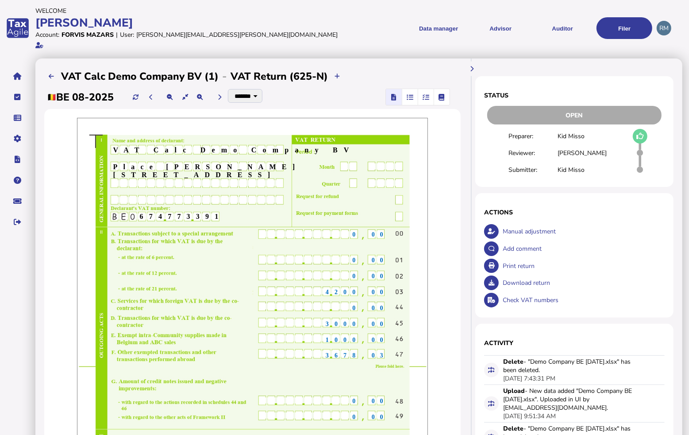
scroll to position [0, 0]
click at [417, 93] on span "button" at bounding box center [410, 97] width 15 height 16
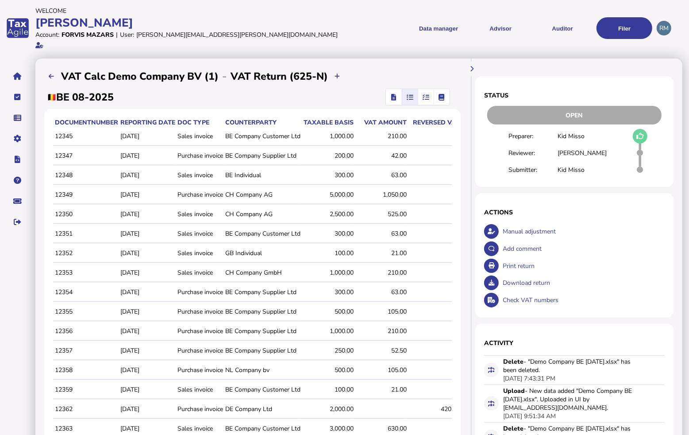
click at [429, 97] on icon "button" at bounding box center [426, 97] width 7 height 0
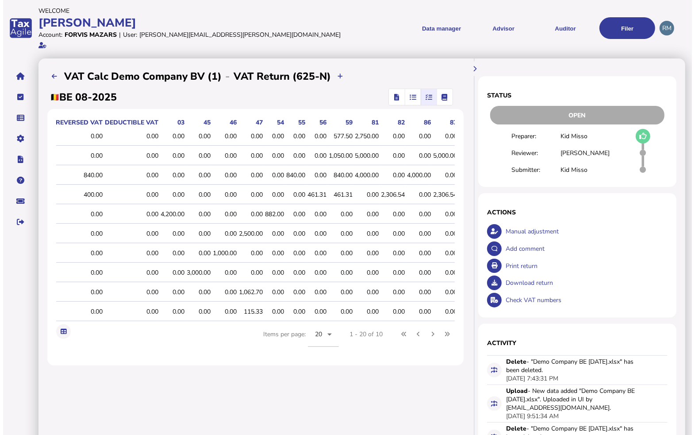
scroll to position [0, 185]
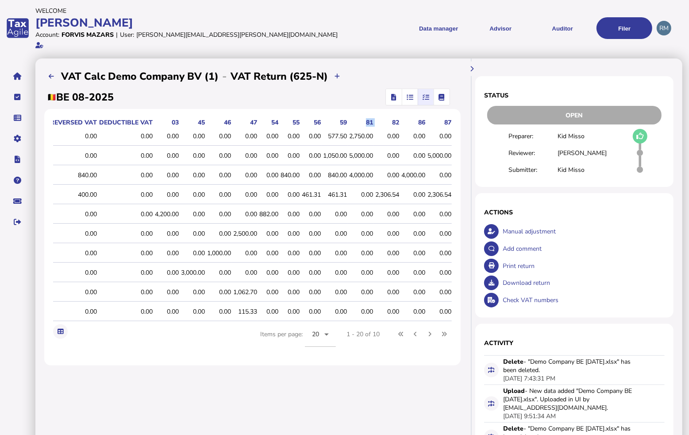
drag, startPoint x: 390, startPoint y: 115, endPoint x: 371, endPoint y: 116, distance: 19.5
click at [371, 118] on tr "taxCode Taxable basis VAT amount Reversed VAT Deductible VAT 03 45 46 47 54 55 …" at bounding box center [160, 122] width 584 height 9
click at [445, 97] on icon "button" at bounding box center [442, 97] width 6 height 0
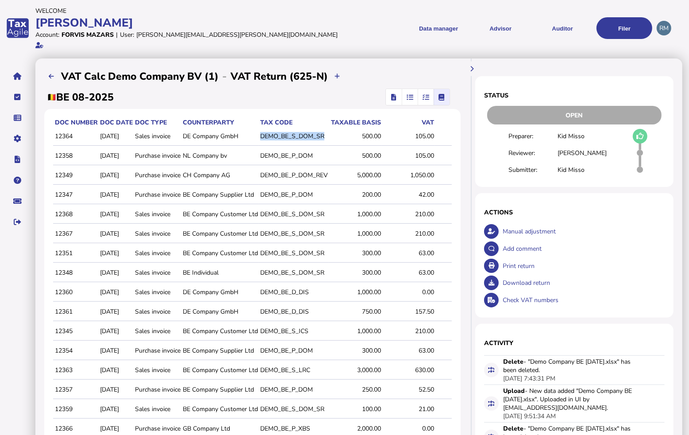
drag, startPoint x: 330, startPoint y: 127, endPoint x: 259, endPoint y: 125, distance: 70.9
click at [259, 127] on tr "12364 2025-08-08 Sales invoice DE Company GmbH DEMO_BE_S_DOM_SR 500.00 105.00 0…" at bounding box center [270, 136] width 435 height 19
click at [396, 97] on icon "button" at bounding box center [393, 97] width 5 height 0
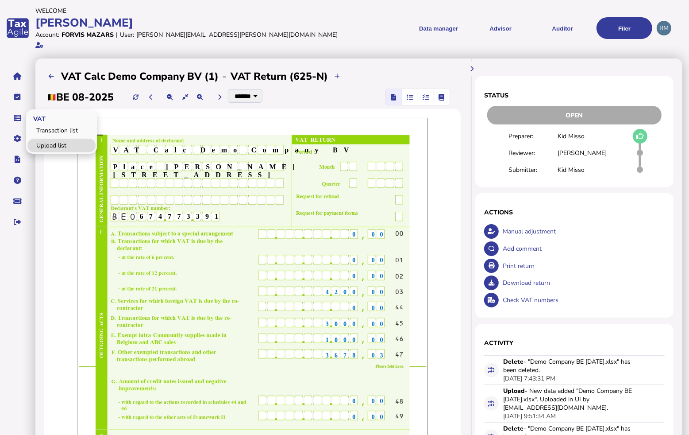
click at [40, 139] on link "Upload list" at bounding box center [61, 146] width 68 height 14
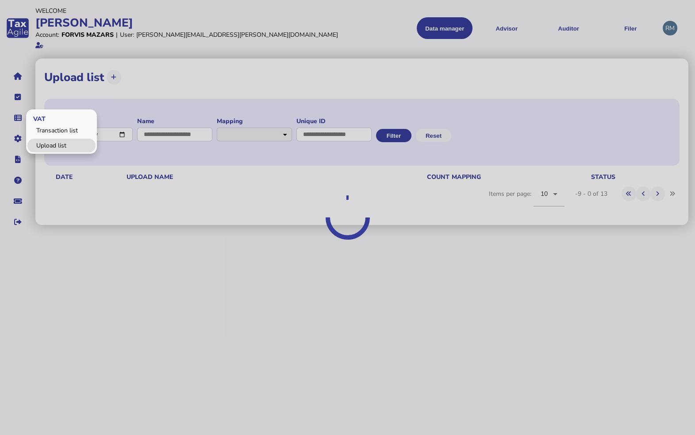
select select "**********"
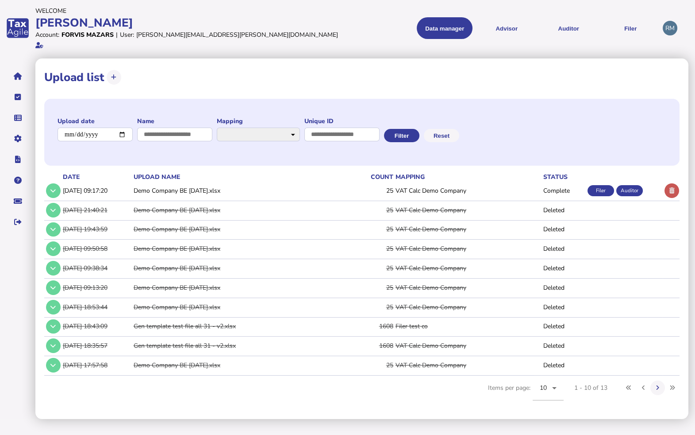
click at [676, 183] on button at bounding box center [672, 190] width 15 height 15
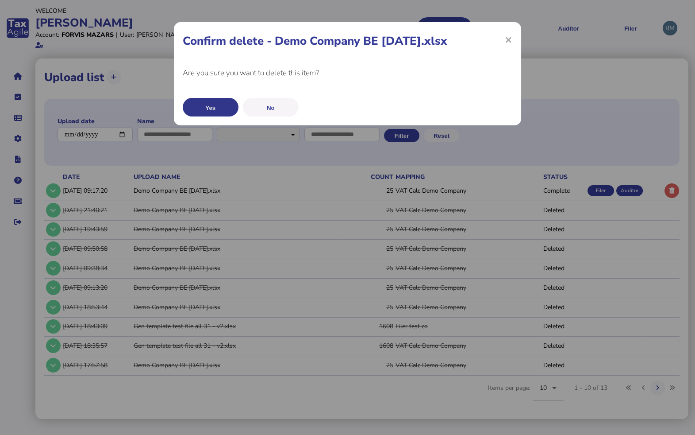
click at [210, 111] on button "Yes" at bounding box center [211, 107] width 56 height 19
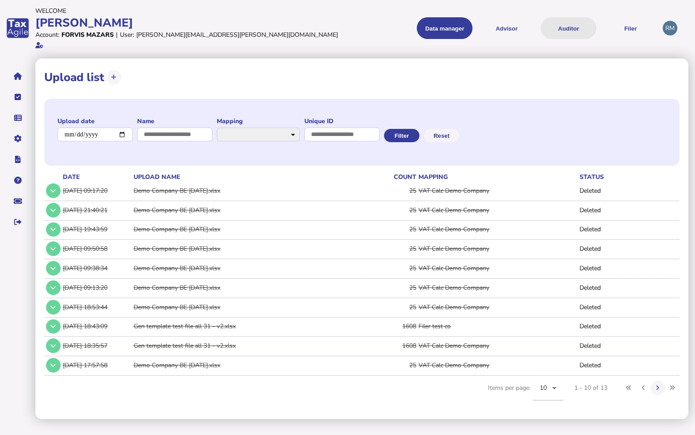
click at [563, 30] on button "Auditor" at bounding box center [569, 28] width 56 height 22
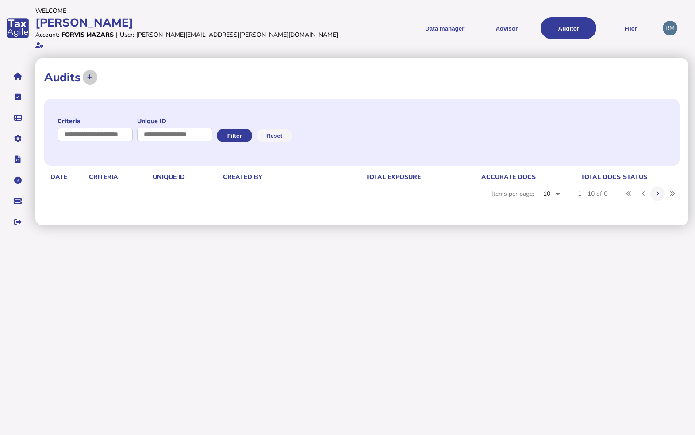
click at [94, 70] on button at bounding box center [90, 77] width 15 height 15
select select "**********"
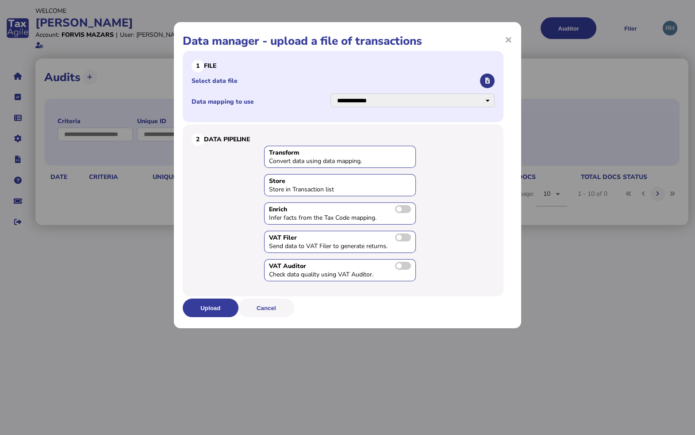
click at [486, 79] on icon "button" at bounding box center [488, 81] width 4 height 6
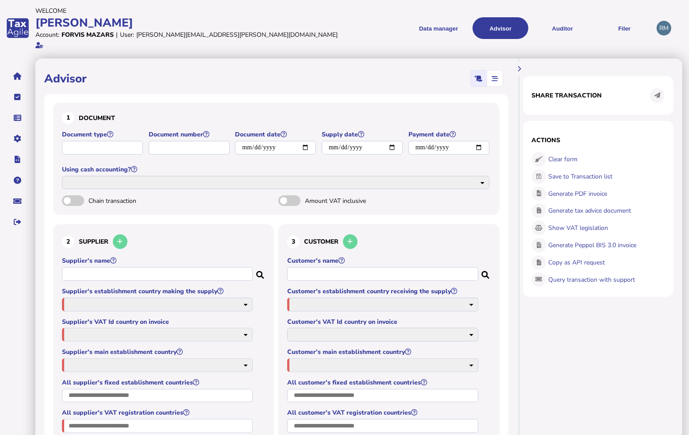
type input "**********"
type input "*****"
type input "**********"
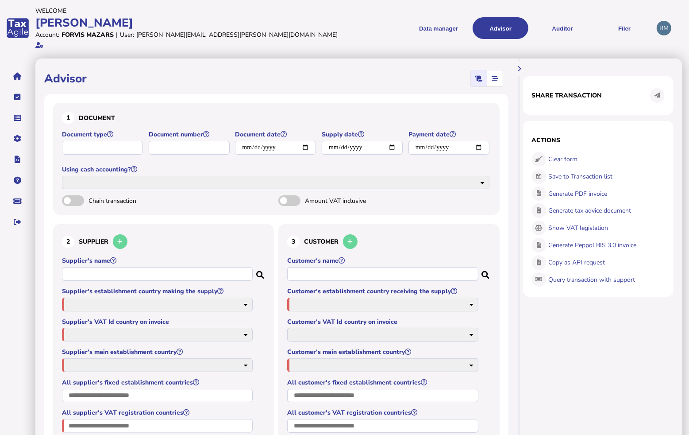
select select "*****"
type input "**********"
select select "**"
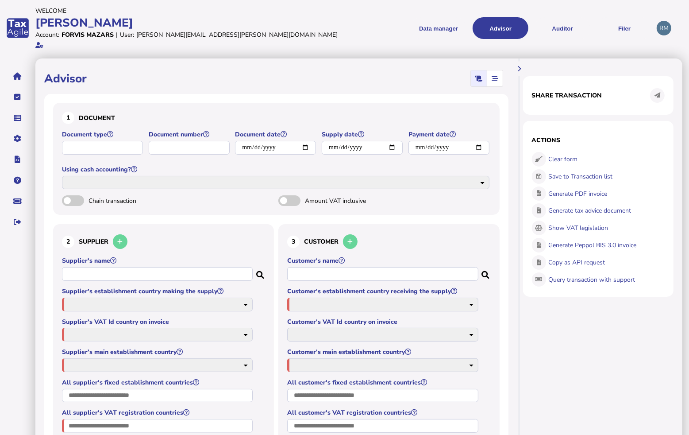
type input "**"
type input "**********"
select select "**"
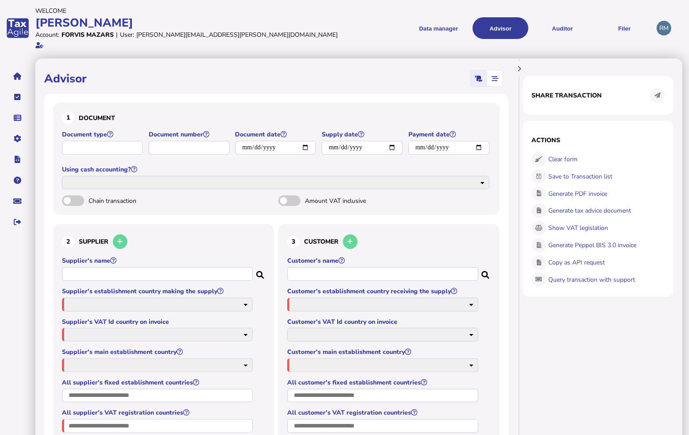
select select "**"
type input "**"
type input "**********"
type input "*"
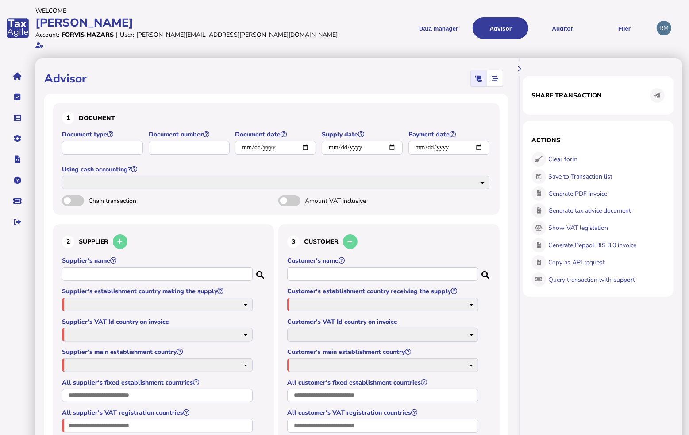
type input "***"
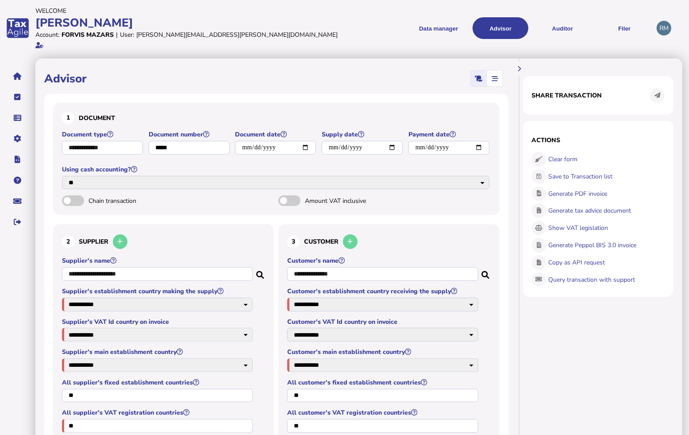
select select "**"
select select "**********"
